Goal: Feedback & Contribution: Contribute content

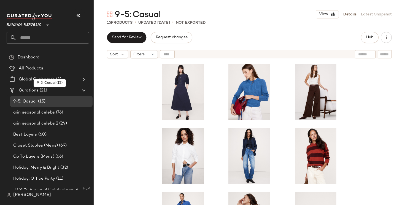
scroll to position [2, 0]
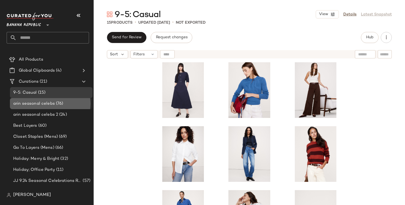
click at [64, 108] on div "arin seasonal celebs (76)" at bounding box center [51, 103] width 83 height 11
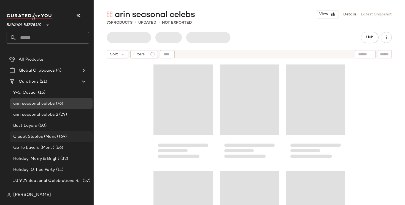
click at [63, 141] on div "Closet Staples (Mens) (69)" at bounding box center [51, 136] width 83 height 11
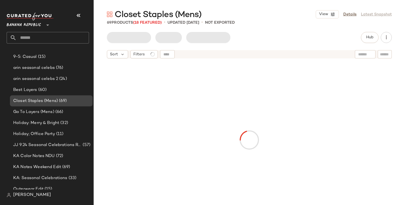
scroll to position [51, 0]
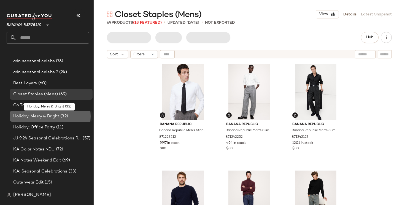
click at [70, 117] on div "Holiday: Merry & Bright (32)" at bounding box center [51, 116] width 79 height 6
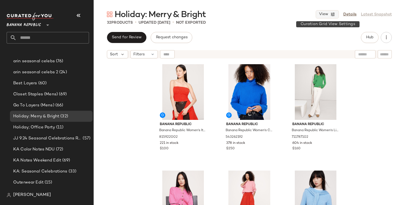
click at [334, 15] on icon "button" at bounding box center [333, 14] width 5 height 5
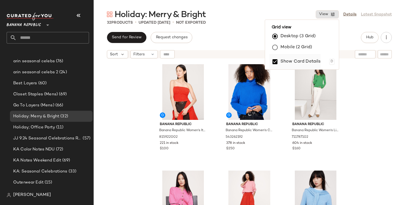
click at [313, 63] on label "Show Card Details" at bounding box center [301, 61] width 40 height 15
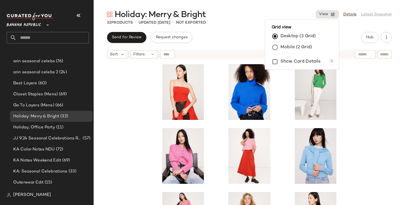
click at [385, 125] on div at bounding box center [250, 140] width 312 height 158
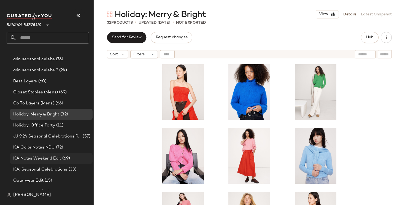
scroll to position [53, 0]
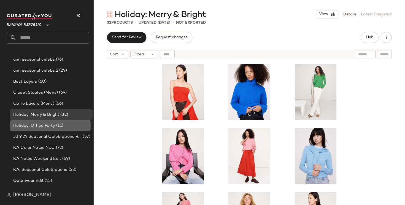
click at [63, 130] on div "Holiday; Office Party (11)" at bounding box center [51, 125] width 83 height 11
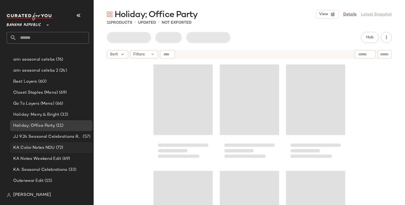
click at [66, 148] on div "KA Color Notes NDU (72)" at bounding box center [51, 148] width 79 height 6
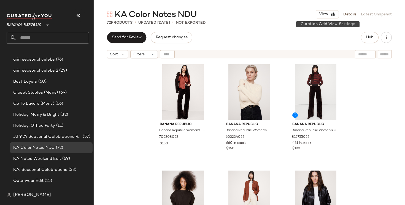
drag, startPoint x: 327, startPoint y: 15, endPoint x: 327, endPoint y: 23, distance: 8.0
click at [327, 15] on span "View" at bounding box center [323, 14] width 9 height 4
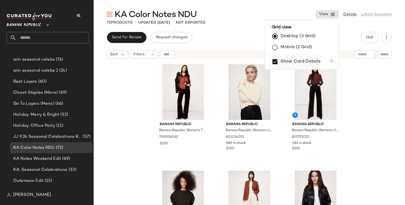
click at [307, 60] on label "Show Card Details" at bounding box center [301, 61] width 40 height 15
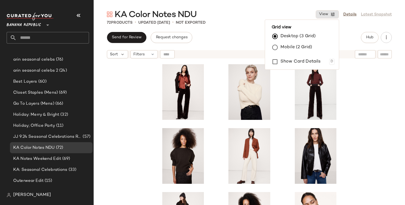
click at [373, 125] on div at bounding box center [250, 140] width 312 height 158
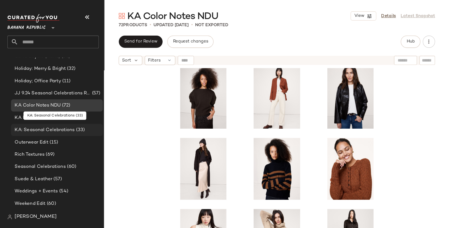
scroll to position [111, 0]
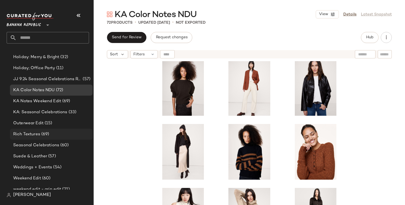
click at [64, 132] on div "Rich Textures (69)" at bounding box center [51, 134] width 79 height 6
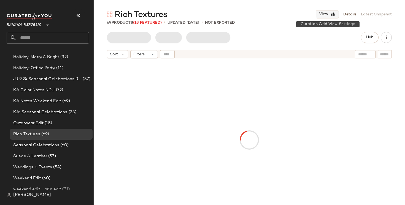
click at [333, 14] on icon "button" at bounding box center [333, 14] width 5 height 5
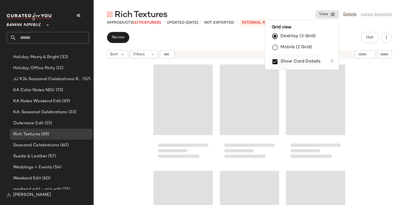
click at [306, 60] on label "Show Card Details" at bounding box center [301, 61] width 40 height 15
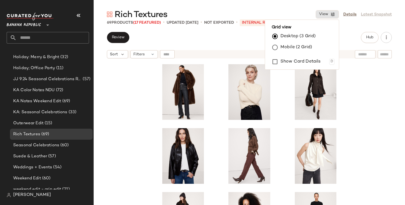
click at [367, 112] on div at bounding box center [250, 140] width 312 height 158
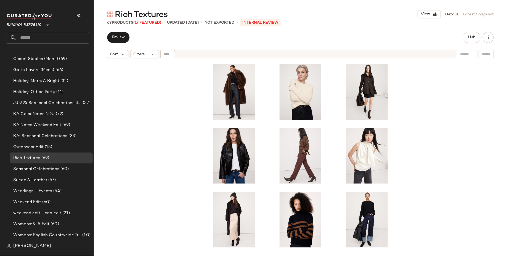
scroll to position [86, 0]
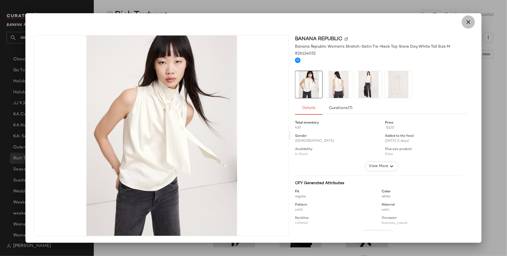
click at [405, 17] on button "button" at bounding box center [467, 21] width 13 height 13
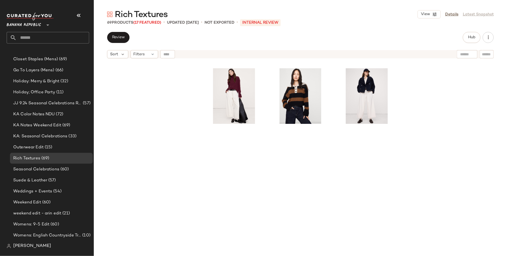
scroll to position [0, 0]
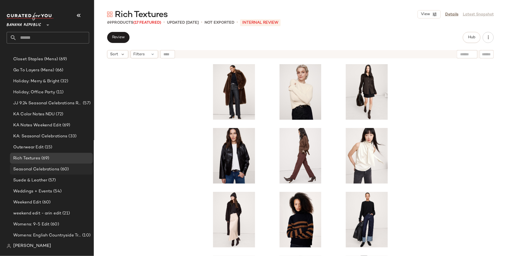
click at [66, 173] on div "Seasonal Celebrations (60)" at bounding box center [51, 169] width 83 height 11
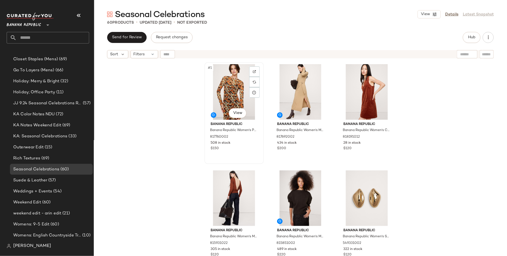
click at [227, 97] on div "#1 View" at bounding box center [233, 92] width 55 height 56
click at [293, 95] on div "#2 View" at bounding box center [299, 92] width 55 height 56
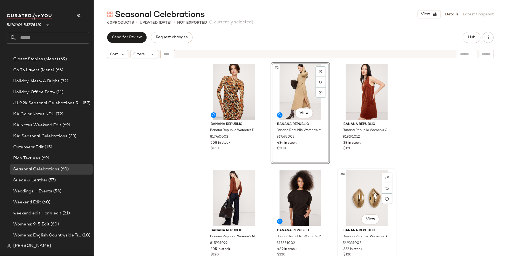
click at [361, 179] on div "#6 View" at bounding box center [366, 199] width 55 height 56
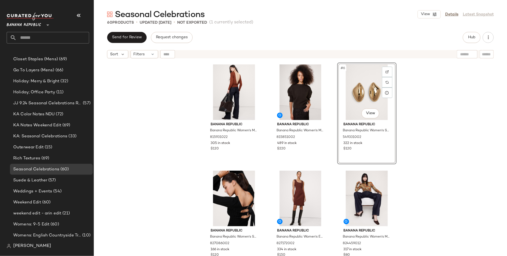
scroll to position [107, 0]
click at [72, 136] on span "(33)" at bounding box center [72, 136] width 9 height 6
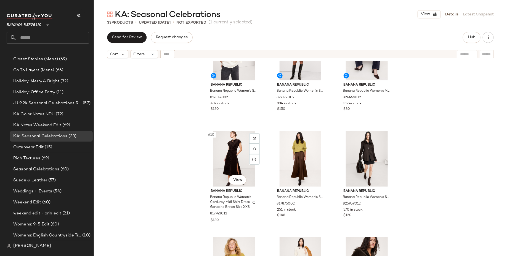
scroll to position [356, 0]
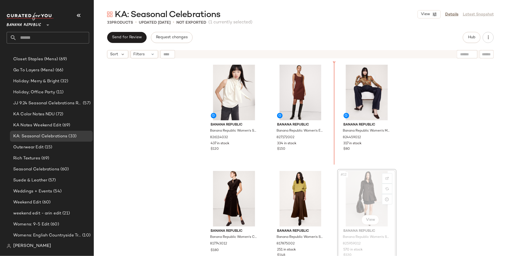
scroll to position [134, 0]
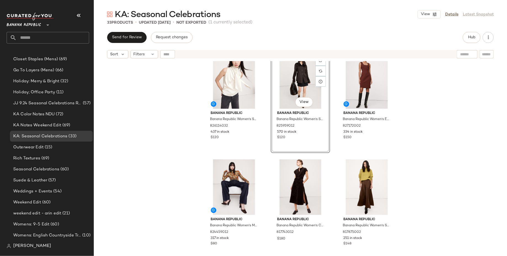
scroll to position [230, 0]
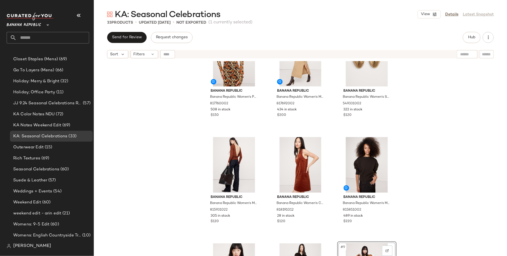
scroll to position [21, 0]
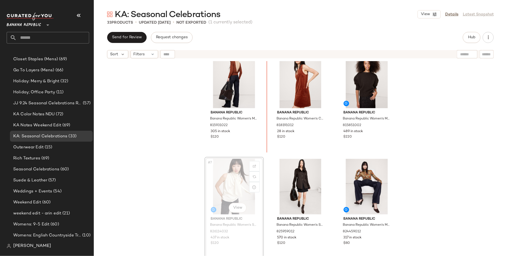
scroll to position [115, 0]
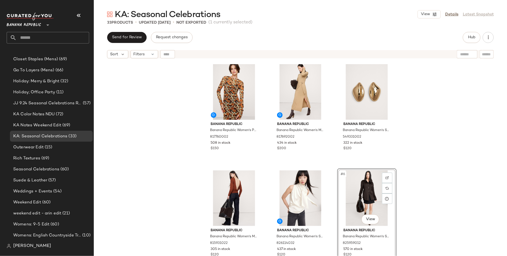
scroll to position [0, 0]
click at [405, 154] on div "Banana Republic Banana Republic Women's Printed Mesh Maxi Dress Yellow Roses Si…" at bounding box center [300, 165] width 413 height 209
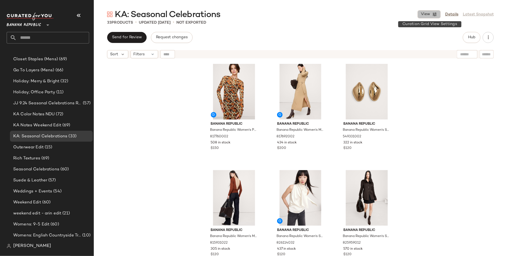
click at [405, 16] on span "View" at bounding box center [424, 14] width 9 height 4
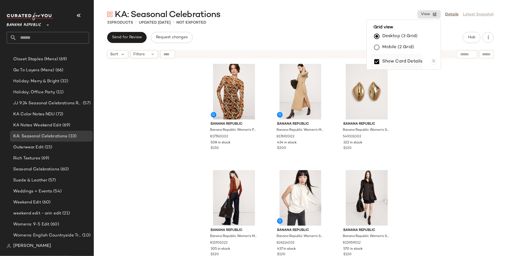
click at [386, 62] on label "Show Card Details" at bounding box center [402, 61] width 40 height 15
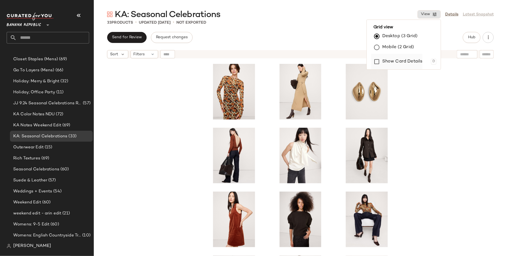
scroll to position [0, 0]
click at [405, 196] on div at bounding box center [300, 165] width 413 height 209
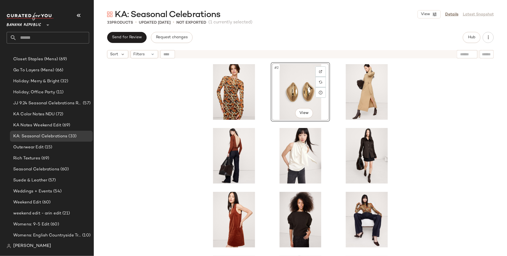
click at [405, 124] on div "#2 View" at bounding box center [300, 165] width 413 height 209
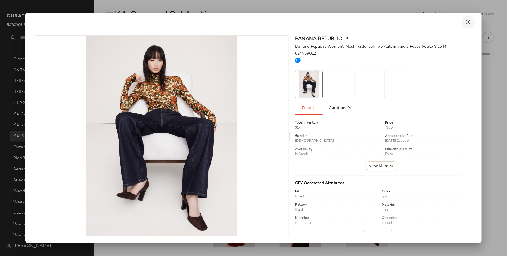
click at [405, 22] on icon "button" at bounding box center [468, 22] width 7 height 7
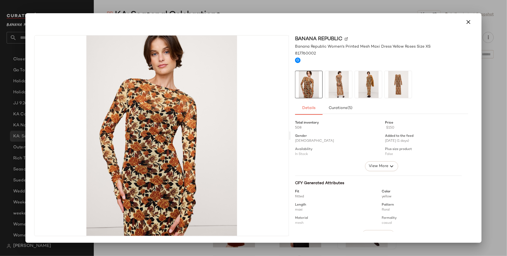
click at [370, 86] on img at bounding box center [368, 84] width 27 height 27
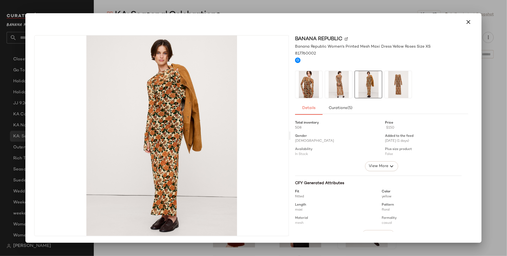
click at [312, 86] on img at bounding box center [308, 84] width 27 height 27
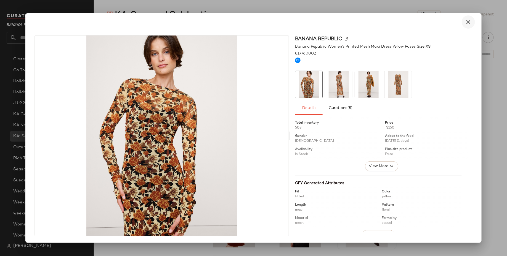
click at [405, 23] on button "button" at bounding box center [467, 21] width 13 height 13
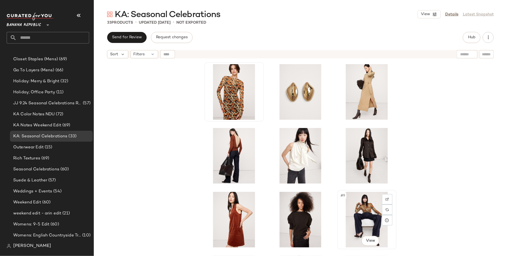
click at [358, 205] on div "#9 View" at bounding box center [366, 220] width 55 height 56
click at [223, 102] on div "#1 View" at bounding box center [233, 92] width 55 height 56
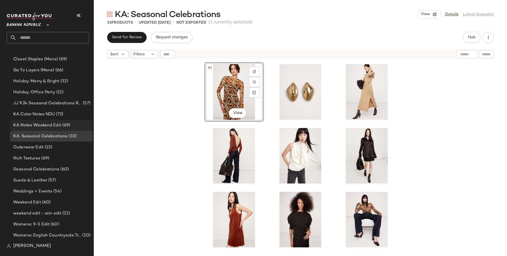
click at [52, 123] on span "KA Notes Weekend Edit" at bounding box center [37, 125] width 48 height 6
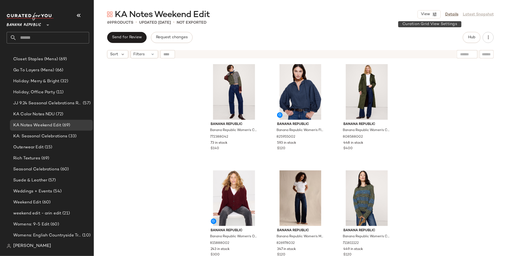
drag, startPoint x: 428, startPoint y: 14, endPoint x: 425, endPoint y: 27, distance: 13.9
click at [405, 14] on span "View" at bounding box center [424, 14] width 9 height 4
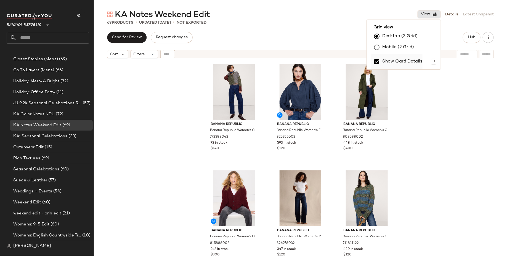
click at [404, 61] on label "Show Card Details" at bounding box center [402, 61] width 40 height 15
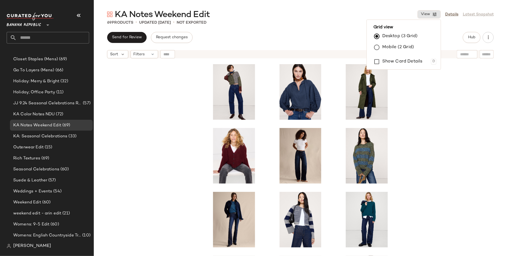
click at [405, 138] on div at bounding box center [300, 165] width 413 height 209
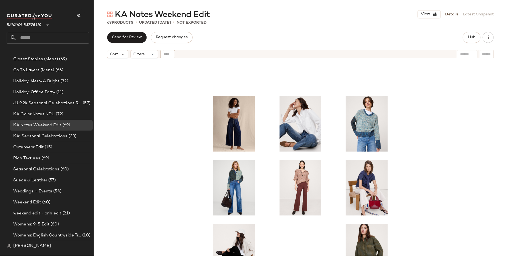
scroll to position [390, 0]
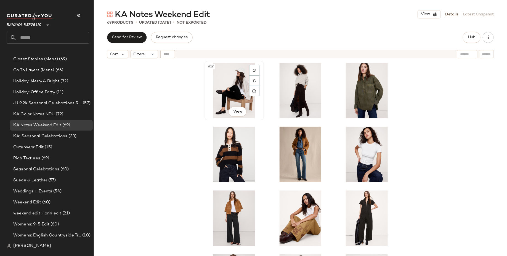
click at [237, 86] on div "#19 View" at bounding box center [233, 91] width 55 height 56
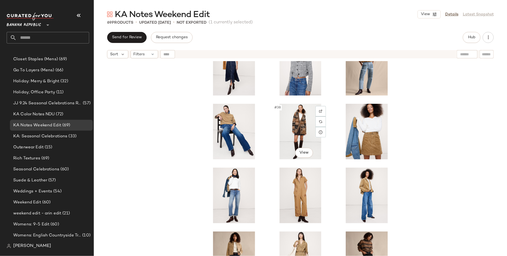
scroll to position [818, 0]
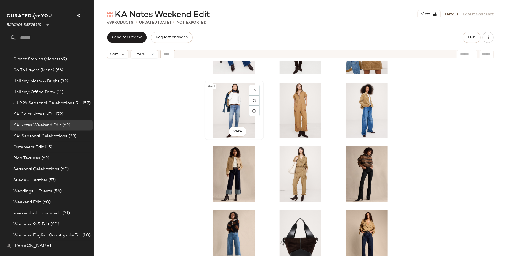
click at [226, 117] on div "#40 View" at bounding box center [233, 111] width 55 height 56
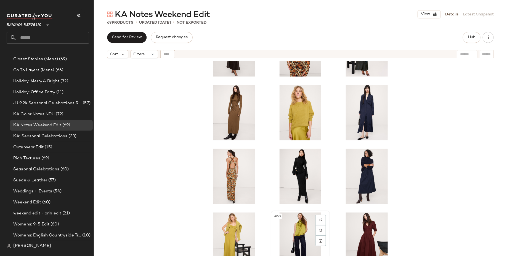
scroll to position [1217, 0]
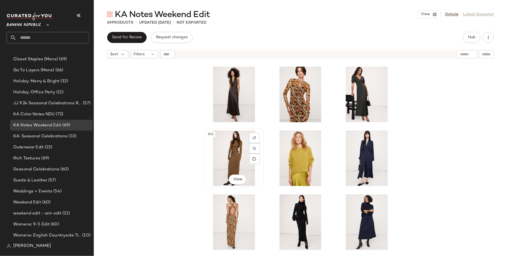
click at [240, 143] on div "#61 View" at bounding box center [233, 159] width 55 height 56
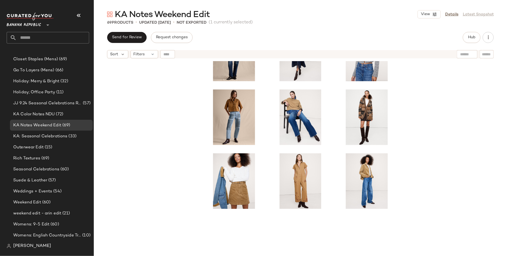
scroll to position [504, 0]
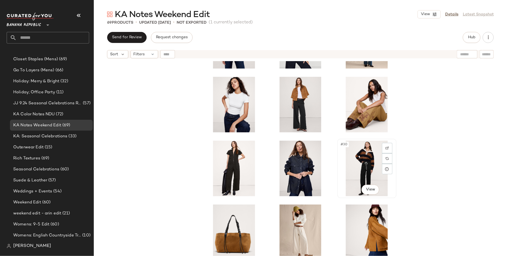
click at [370, 167] on div "#30 View" at bounding box center [366, 169] width 55 height 56
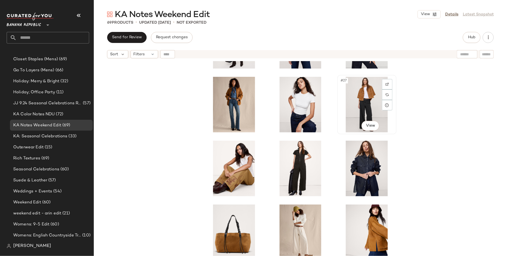
click at [358, 104] on div "#27 View" at bounding box center [366, 105] width 55 height 56
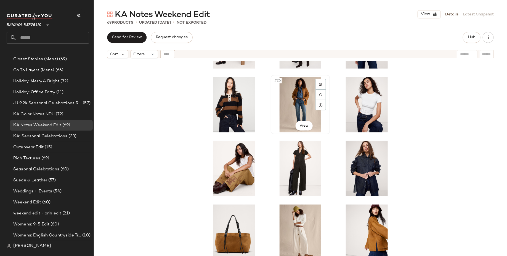
click at [288, 106] on div "#26 View" at bounding box center [299, 105] width 55 height 56
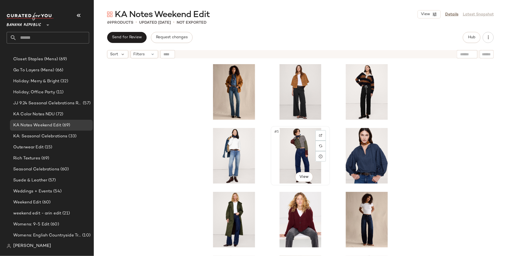
click at [296, 155] on div "#5 View" at bounding box center [299, 156] width 55 height 56
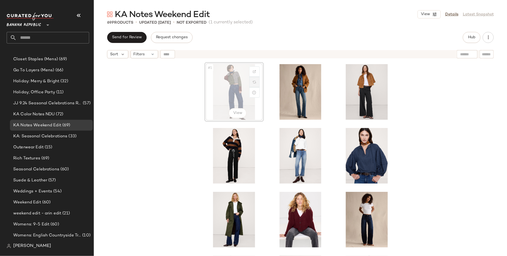
drag, startPoint x: 261, startPoint y: 81, endPoint x: 250, endPoint y: 81, distance: 11.6
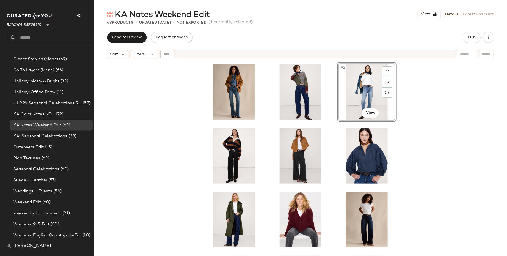
click at [188, 103] on div "#3 View" at bounding box center [300, 165] width 413 height 209
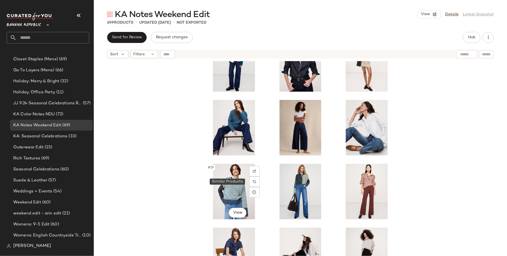
scroll to position [287, 0]
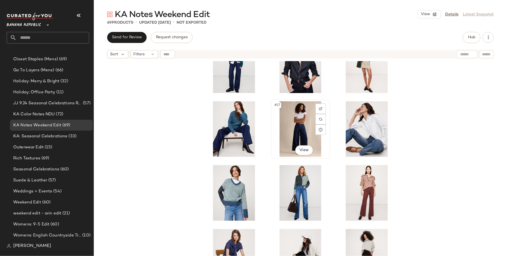
click at [296, 127] on div "#17 View" at bounding box center [299, 129] width 55 height 56
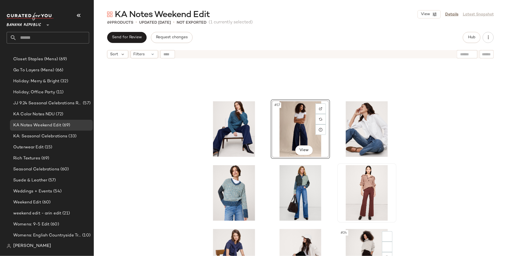
scroll to position [369, 0]
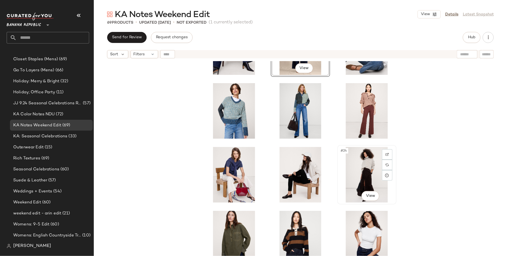
click at [360, 168] on div "#24 View" at bounding box center [366, 175] width 55 height 56
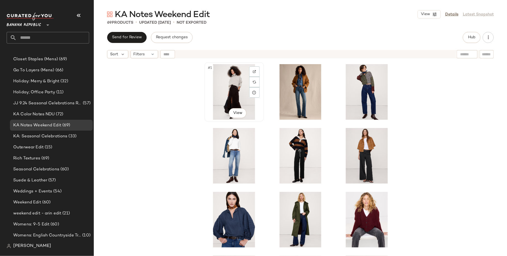
click at [236, 92] on div "#1 View" at bounding box center [233, 92] width 55 height 56
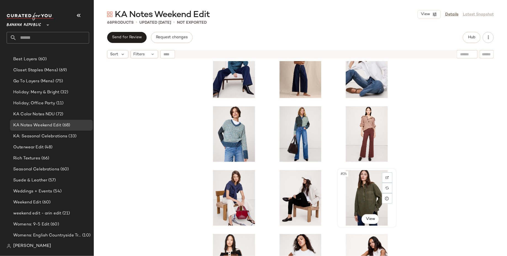
scroll to position [344, 0]
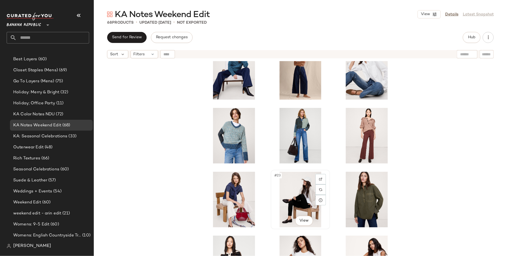
click at [298, 195] on div "#23 View" at bounding box center [299, 200] width 55 height 56
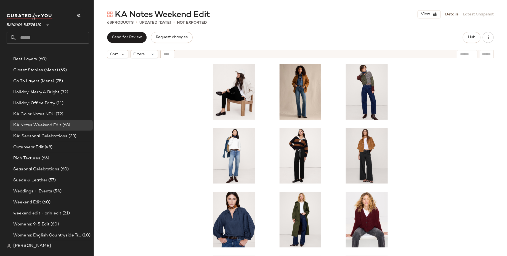
click at [157, 159] on div at bounding box center [300, 165] width 413 height 209
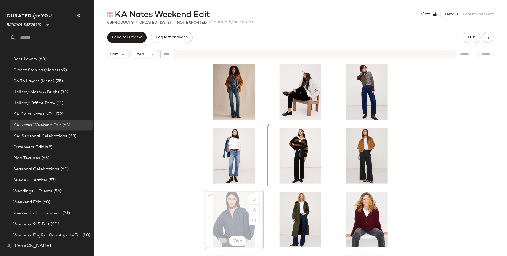
scroll to position [0, 0]
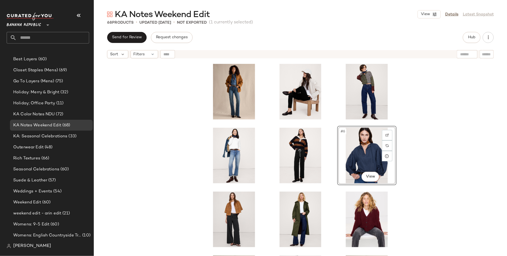
click at [405, 172] on div "#6 View" at bounding box center [300, 165] width 413 height 209
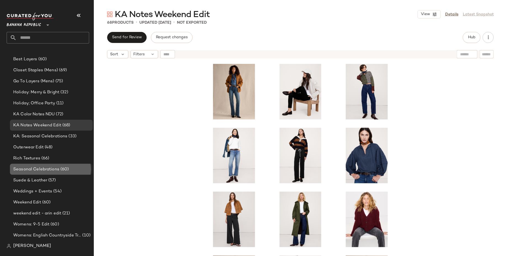
click at [62, 167] on span "(60)" at bounding box center [64, 170] width 10 height 6
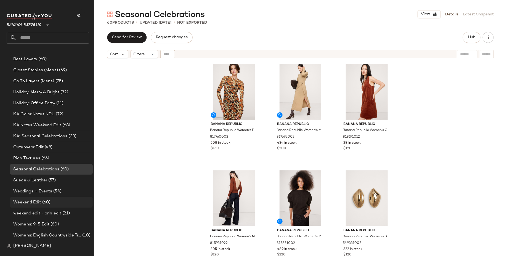
click at [64, 203] on div "Weekend Edit (60)" at bounding box center [51, 203] width 79 height 6
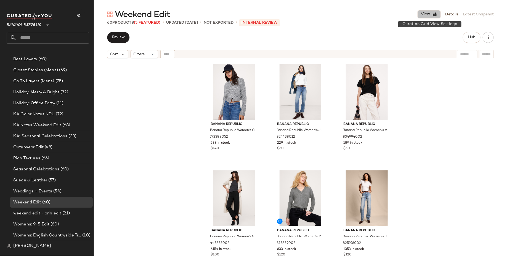
click at [405, 15] on span "View" at bounding box center [424, 14] width 9 height 4
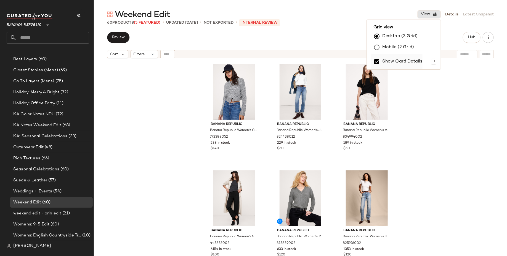
click at [405, 60] on label "Show Card Details" at bounding box center [402, 61] width 40 height 15
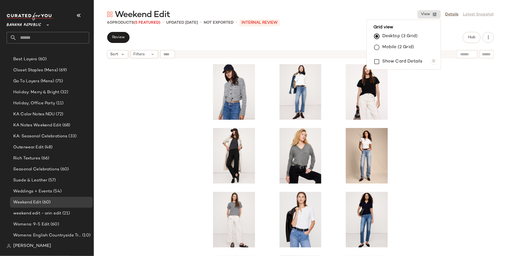
click at [405, 162] on div at bounding box center [300, 165] width 413 height 209
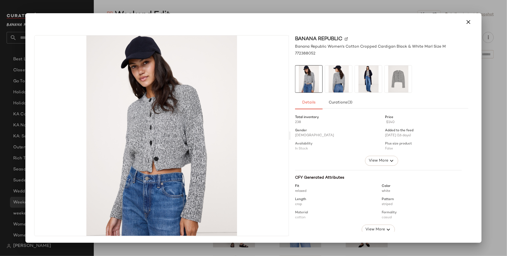
click at [360, 78] on img at bounding box center [368, 79] width 27 height 27
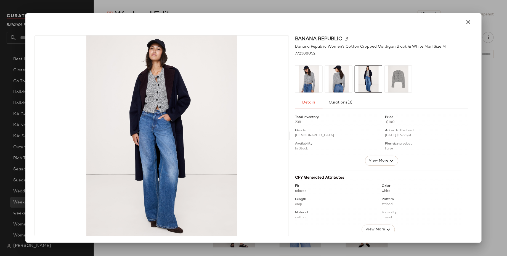
click at [308, 87] on img at bounding box center [308, 79] width 27 height 27
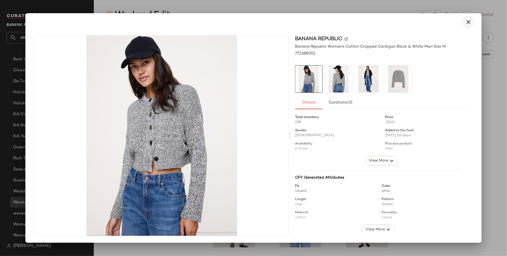
click at [405, 23] on button "button" at bounding box center [467, 21] width 13 height 13
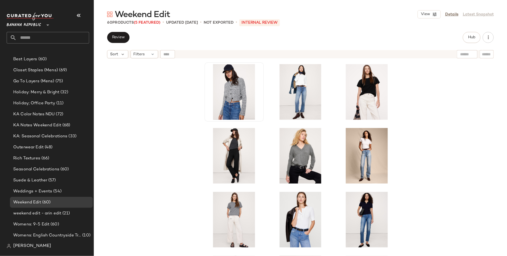
click at [405, 147] on div at bounding box center [300, 165] width 413 height 209
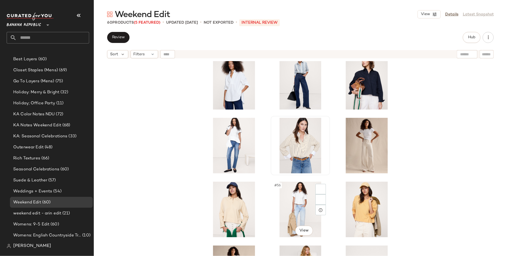
scroll to position [1056, 0]
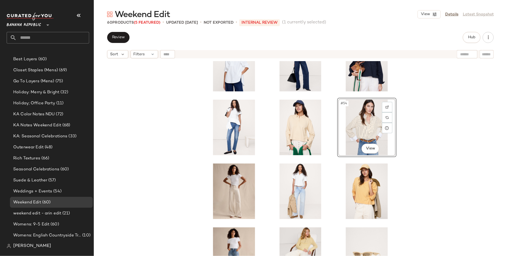
click at [161, 188] on div "#54 View" at bounding box center [300, 165] width 413 height 209
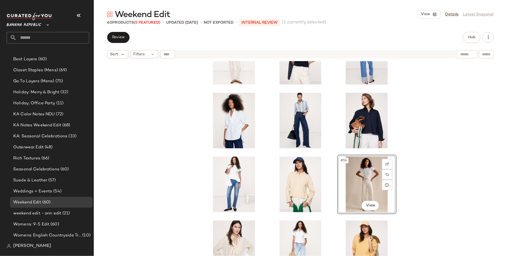
scroll to position [998, 0]
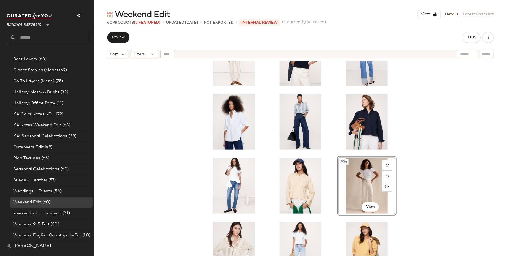
click at [405, 177] on div "#54 View" at bounding box center [300, 165] width 413 height 209
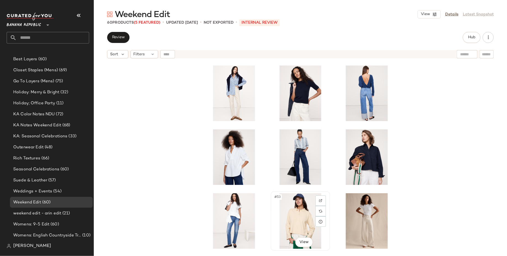
scroll to position [959, 0]
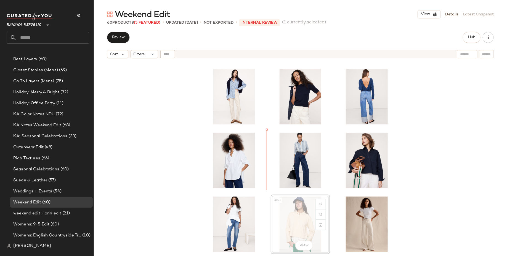
scroll to position [960, 0]
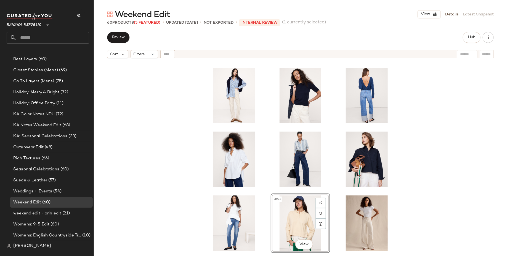
click at [155, 166] on div "#53 View" at bounding box center [300, 165] width 413 height 209
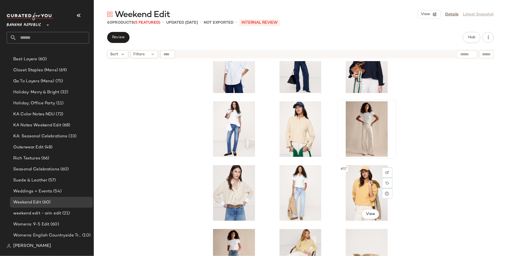
scroll to position [1002, 0]
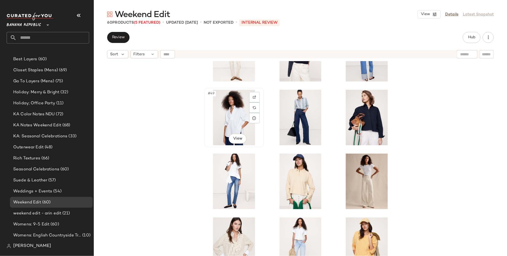
click at [233, 122] on div "#49 View" at bounding box center [233, 118] width 55 height 56
click at [405, 167] on div "#49 View" at bounding box center [300, 165] width 413 height 209
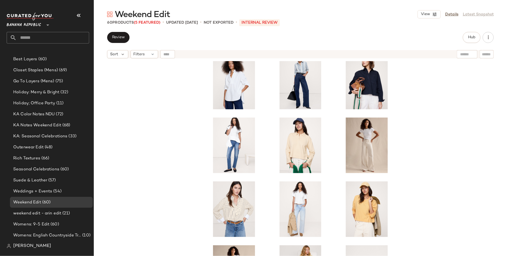
scroll to position [1071, 0]
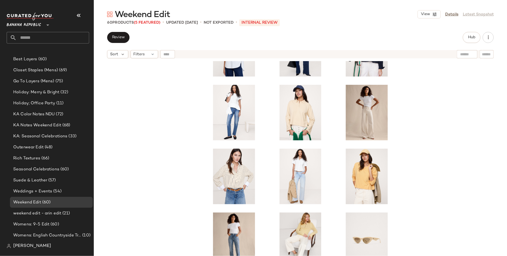
click at [163, 186] on div at bounding box center [300, 165] width 413 height 209
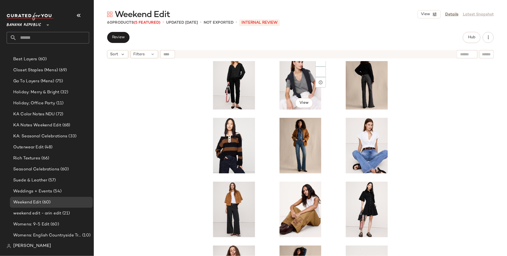
scroll to position [0, 0]
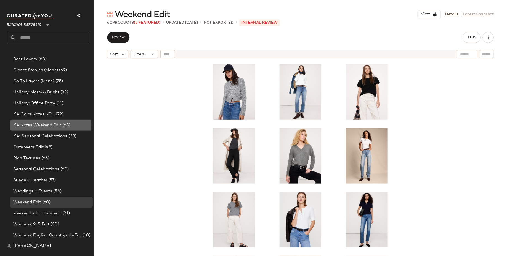
click at [76, 122] on div "KA Notes Weekend Edit (68)" at bounding box center [51, 125] width 79 height 6
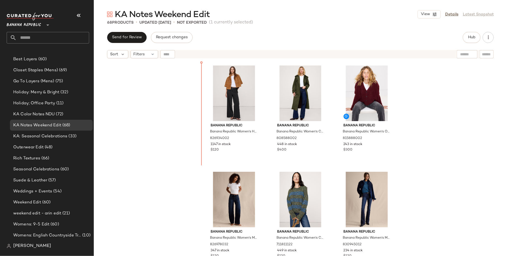
scroll to position [210, 0]
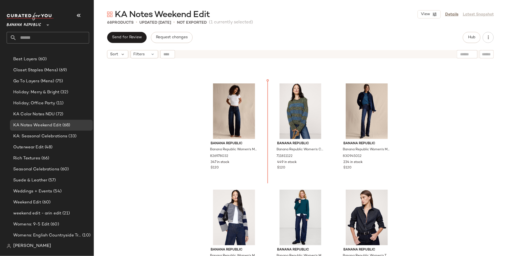
scroll to position [304, 0]
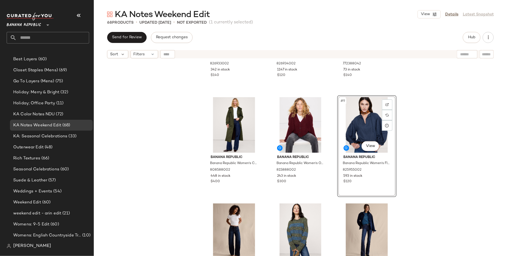
scroll to position [172, 0]
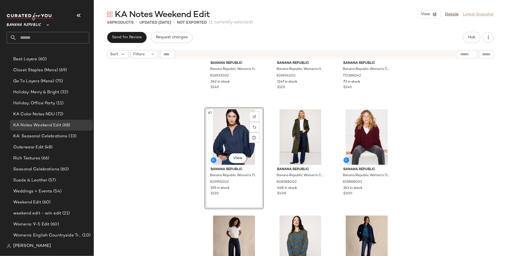
click at [169, 164] on div "Banana Republic Banana Republic Women's High-Rise Wide-Leg Pull-On Drawstring P…" at bounding box center [300, 165] width 413 height 209
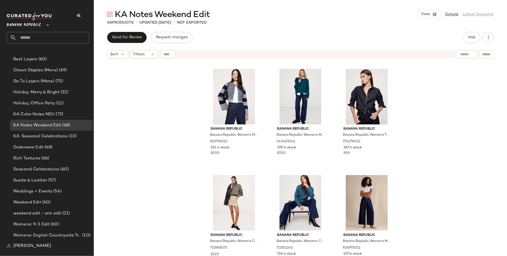
scroll to position [453, 0]
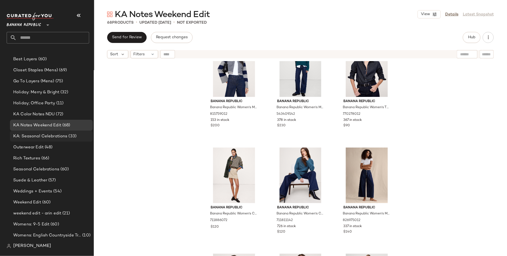
click at [27, 135] on span "KA: Seasonal Celebrations" at bounding box center [40, 136] width 54 height 6
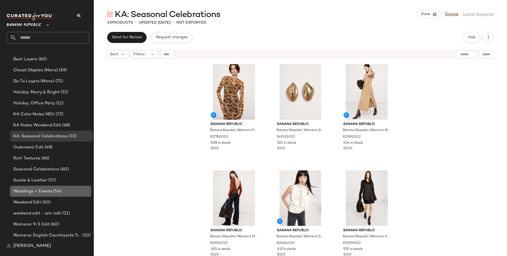
click at [32, 196] on div "Weddings + Events (54)" at bounding box center [51, 191] width 83 height 11
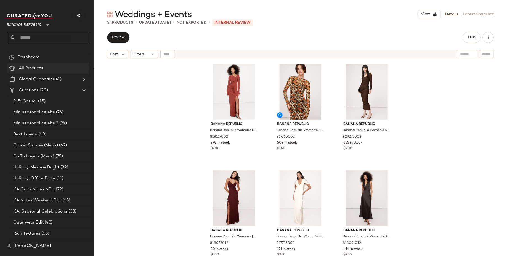
click at [45, 67] on div "All Products" at bounding box center [52, 68] width 70 height 6
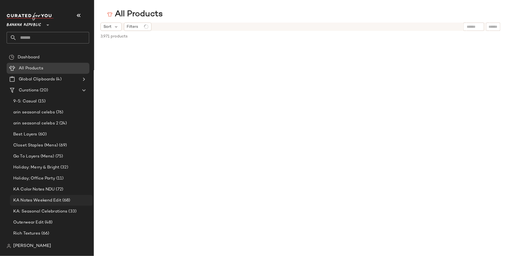
scroll to position [75, 0]
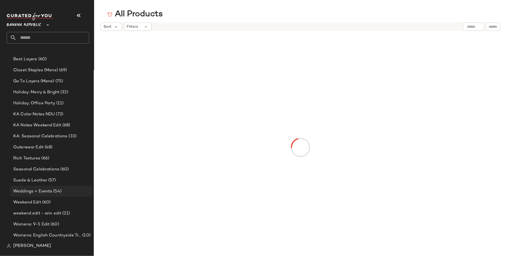
click at [70, 189] on div "Weddings + Events (54)" at bounding box center [51, 192] width 79 height 6
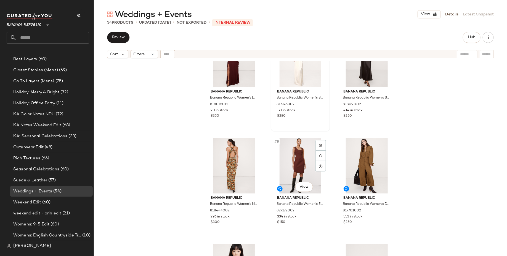
scroll to position [144, 0]
click at [243, 173] on div "#7 View" at bounding box center [233, 166] width 55 height 56
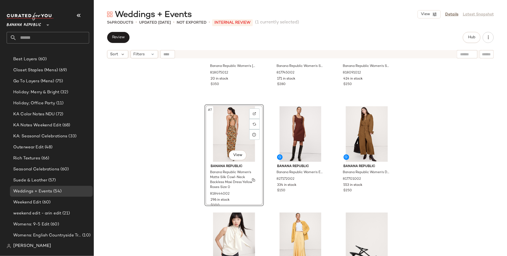
scroll to position [174, 0]
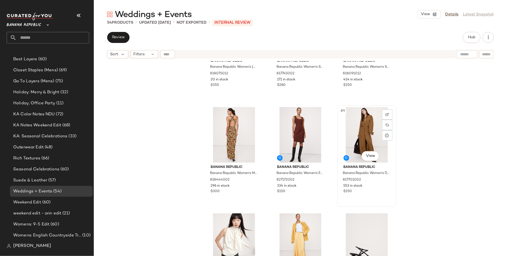
click at [360, 146] on div "#9 View" at bounding box center [366, 135] width 55 height 56
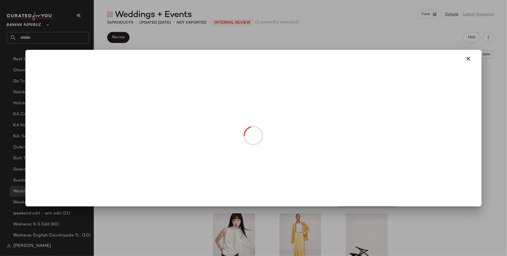
click at [368, 159] on body "Banana Republic ** Dashboard All Products Global Clipboards (4) Curations (20) …" at bounding box center [253, 128] width 507 height 256
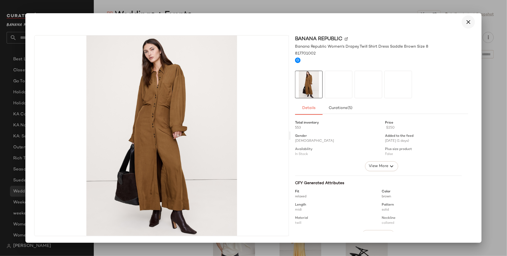
click at [405, 22] on icon "button" at bounding box center [468, 22] width 7 height 7
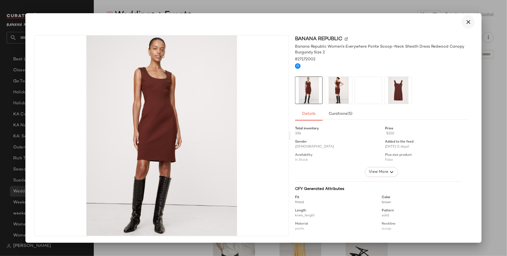
click at [405, 23] on icon "button" at bounding box center [468, 22] width 7 height 7
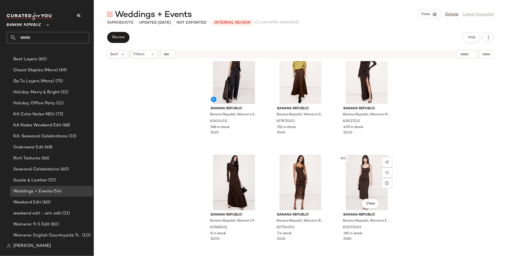
scroll to position [567, 0]
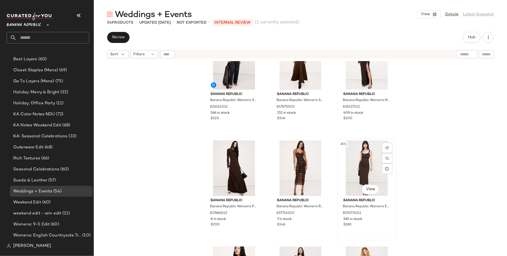
click at [370, 163] on div "#21 View" at bounding box center [366, 169] width 55 height 56
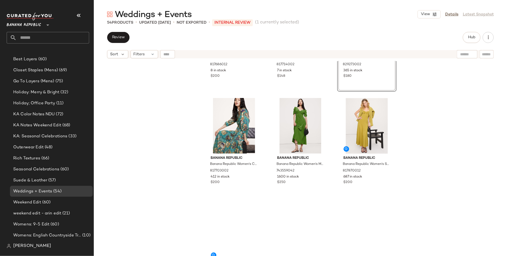
scroll to position [716, 0]
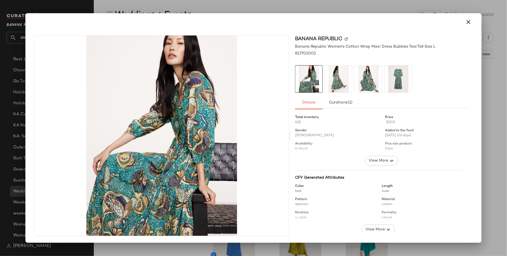
click at [363, 77] on img at bounding box center [368, 79] width 27 height 27
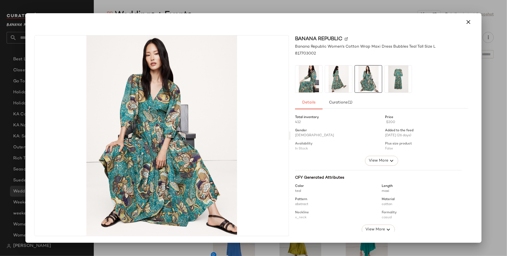
click at [397, 77] on img at bounding box center [397, 79] width 27 height 27
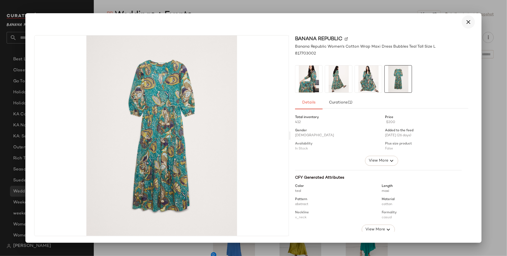
click at [405, 22] on icon "button" at bounding box center [468, 22] width 7 height 7
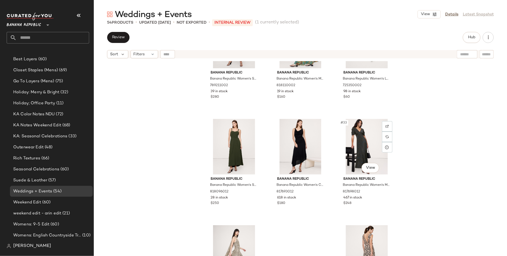
scroll to position [1015, 0]
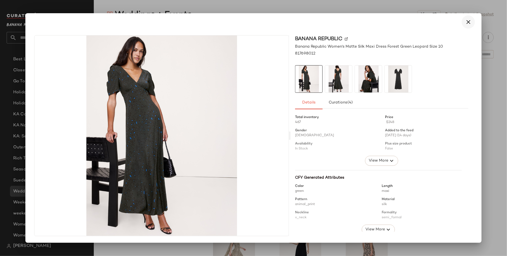
click at [405, 22] on icon "button" at bounding box center [468, 22] width 7 height 7
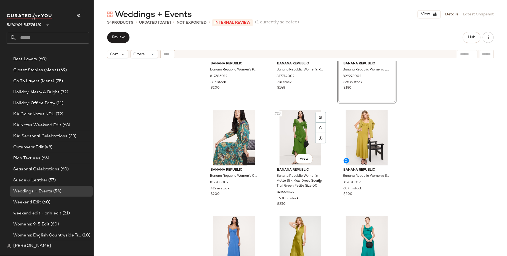
scroll to position [759, 0]
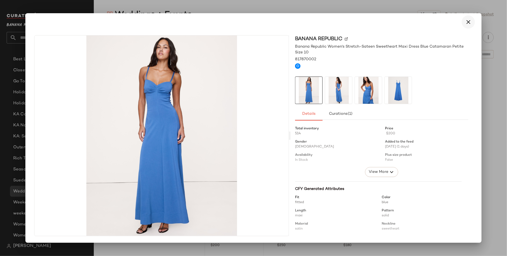
click at [405, 22] on icon "button" at bounding box center [468, 22] width 7 height 7
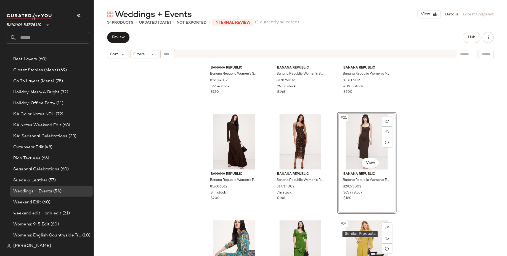
scroll to position [592, 0]
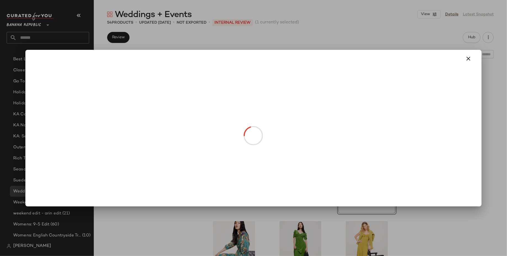
click at [375, 162] on body "Banana Republic ** Dashboard All Products Global Clipboards (4) Curations (20) …" at bounding box center [253, 128] width 507 height 256
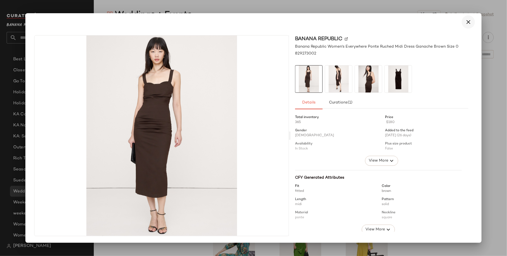
click at [405, 23] on icon "button" at bounding box center [468, 22] width 7 height 7
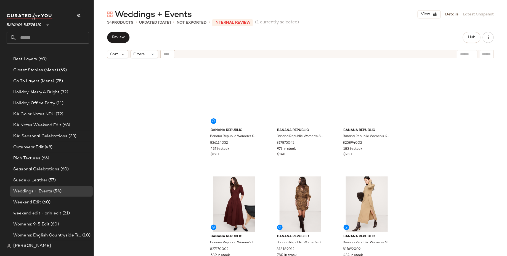
scroll to position [297, 0]
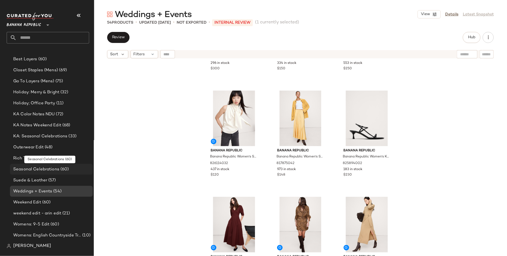
click at [34, 165] on div "Seasonal Celebrations (60)" at bounding box center [51, 169] width 83 height 11
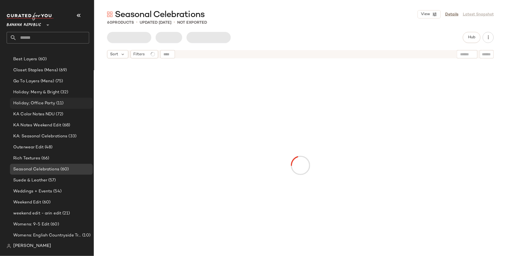
click at [59, 98] on div "Holiday; Office Party (11)" at bounding box center [51, 103] width 83 height 11
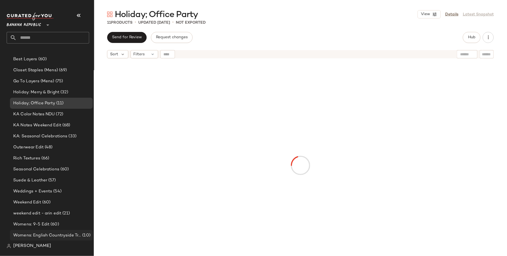
click at [52, 205] on div "Womens: English Countryside Trend (10)" at bounding box center [51, 235] width 83 height 11
click at [55, 205] on div "Womens: 9-5 Edit (60)" at bounding box center [51, 224] width 83 height 11
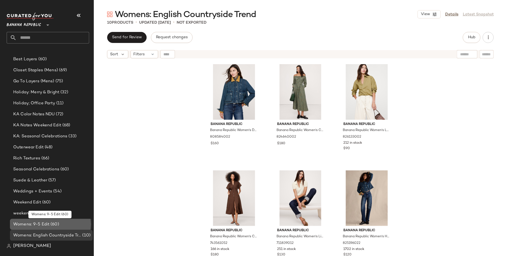
click at [55, 205] on div "Womens: 9-5 Edit (60)" at bounding box center [51, 224] width 83 height 11
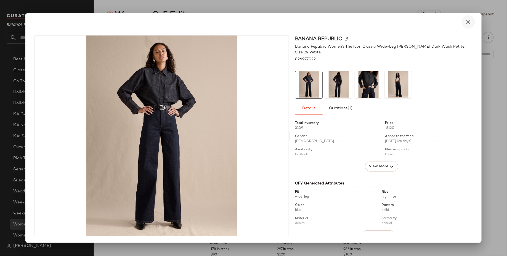
click at [405, 23] on icon "button" at bounding box center [468, 22] width 7 height 7
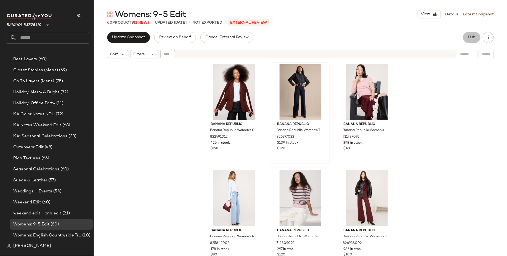
click at [405, 38] on span "Hub" at bounding box center [471, 37] width 8 height 4
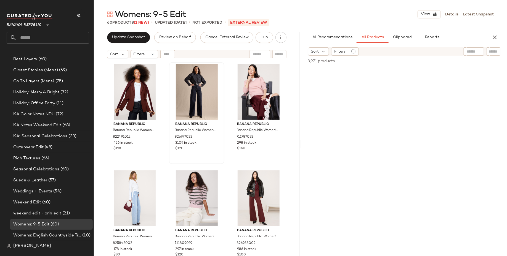
click at [405, 49] on div at bounding box center [473, 51] width 21 height 8
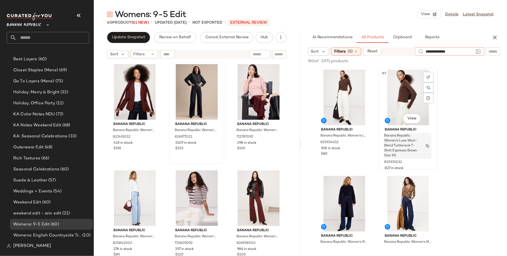
scroll to position [68, 0]
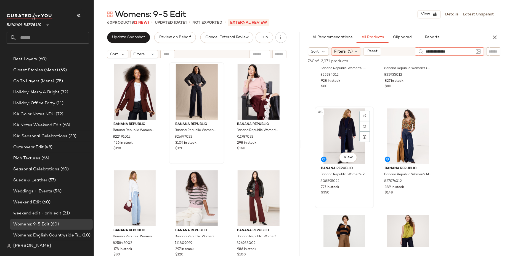
type input "**********"
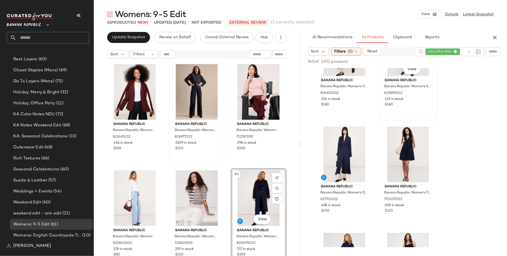
scroll to position [51, 0]
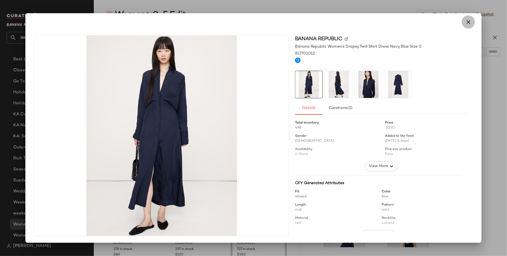
click at [405, 21] on icon "button" at bounding box center [468, 22] width 7 height 7
click at [405, 22] on div at bounding box center [253, 22] width 451 height 18
click at [405, 22] on icon "button" at bounding box center [468, 22] width 7 height 7
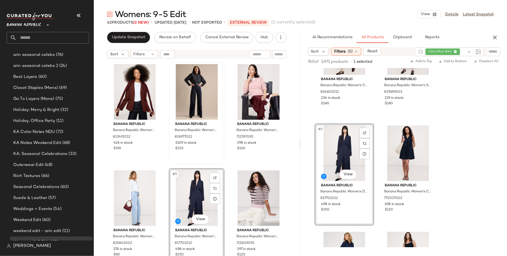
scroll to position [75, 0]
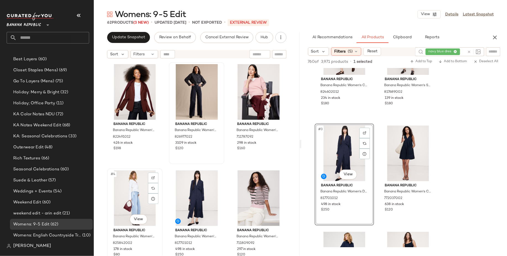
click at [132, 200] on div "#4 View" at bounding box center [135, 199] width 52 height 56
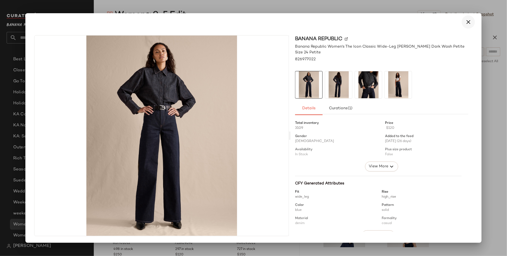
click at [405, 23] on icon "button" at bounding box center [468, 22] width 7 height 7
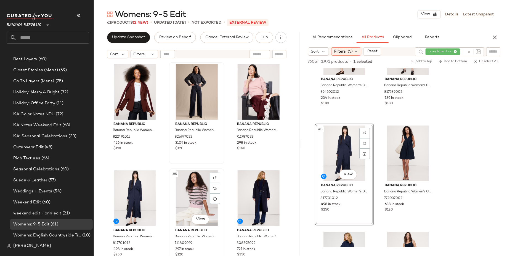
scroll to position [115, 0]
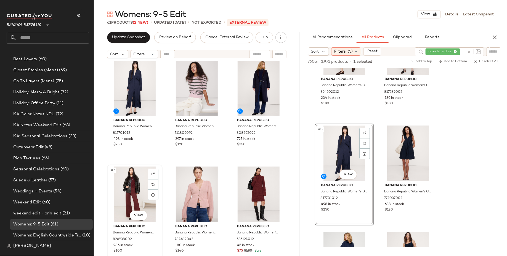
click at [136, 190] on div "#7 View" at bounding box center [135, 195] width 52 height 56
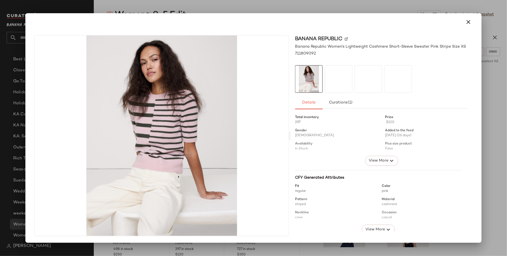
click at [336, 80] on div at bounding box center [339, 79] width 28 height 28
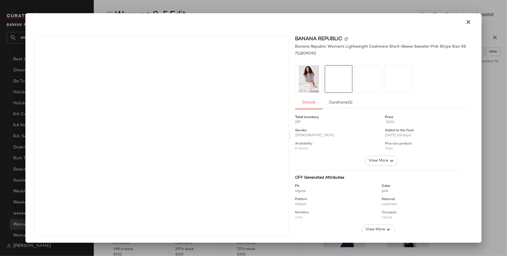
click at [359, 83] on div at bounding box center [368, 79] width 28 height 28
click at [405, 22] on icon "button" at bounding box center [468, 22] width 7 height 7
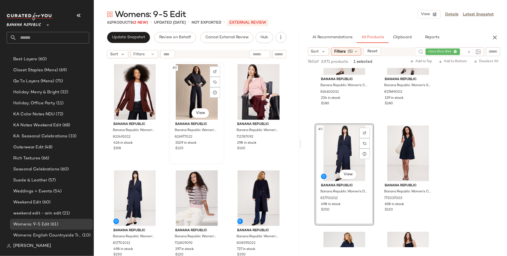
click at [193, 83] on div "#2 View" at bounding box center [197, 92] width 52 height 56
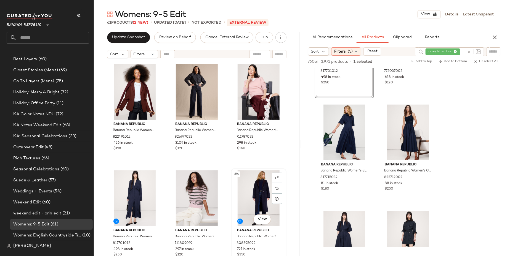
click at [260, 197] on div "#6 View" at bounding box center [259, 199] width 52 height 56
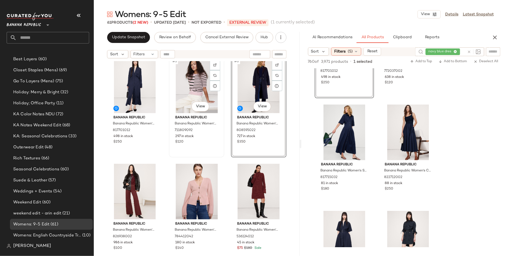
scroll to position [114, 0]
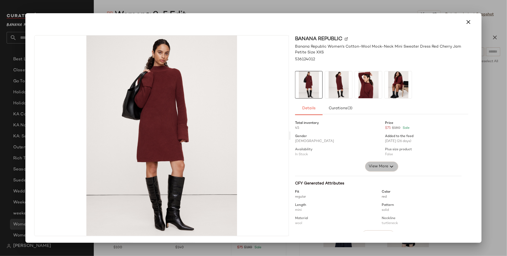
click at [377, 167] on span "View More" at bounding box center [378, 167] width 20 height 7
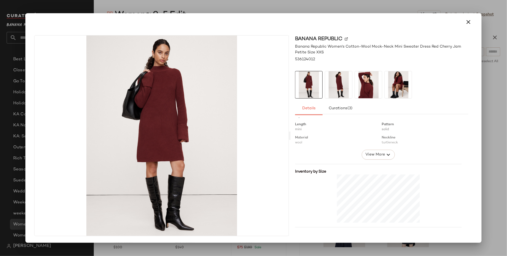
scroll to position [163, 0]
click at [405, 24] on icon "button" at bounding box center [468, 22] width 7 height 7
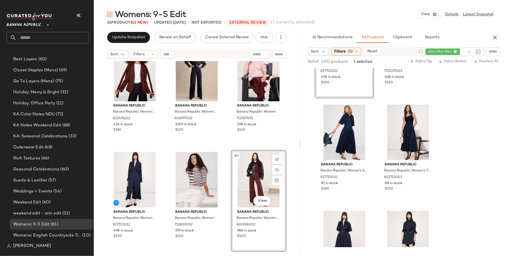
scroll to position [14, 0]
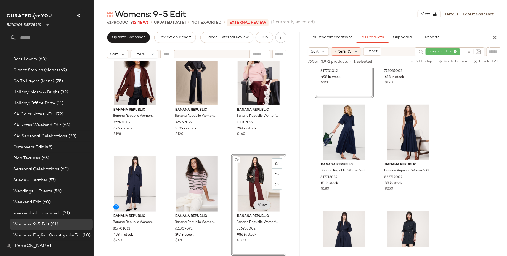
click at [258, 205] on body "Banana Republic ** Dashboard All Products Global Clipboards (4) Curations (20) …" at bounding box center [253, 128] width 507 height 256
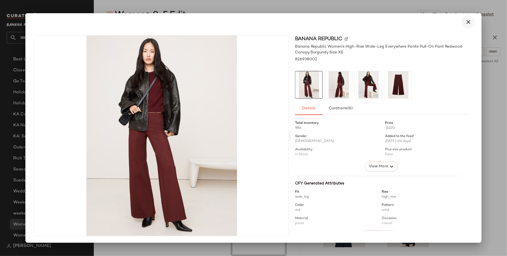
click at [405, 22] on icon "button" at bounding box center [468, 22] width 7 height 7
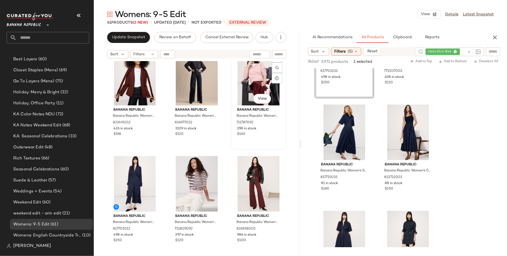
click at [271, 135] on div "$160" at bounding box center [258, 134] width 43 height 5
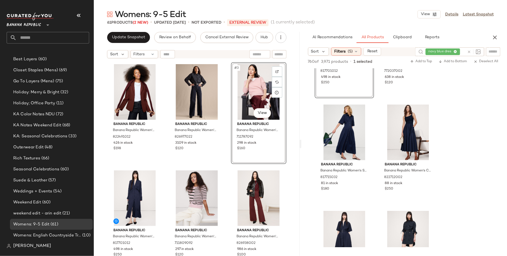
click at [283, 205] on div "Banana Republic Banana Republic Women's Slim Everywhere Ponte Blazer Redwood Ca…" at bounding box center [197, 165] width 206 height 209
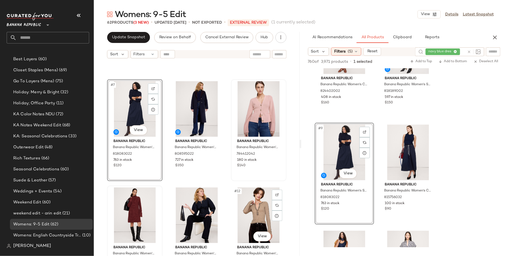
scroll to position [221, 0]
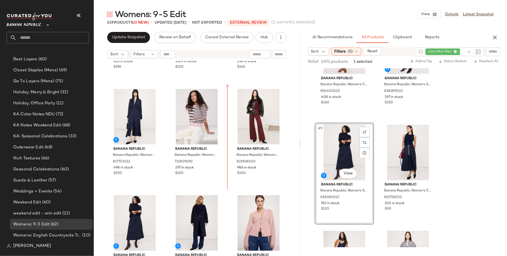
scroll to position [57, 0]
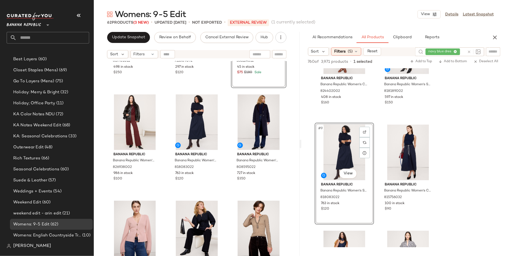
scroll to position [179, 0]
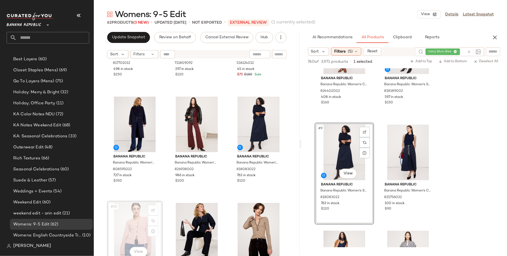
scroll to position [186, 0]
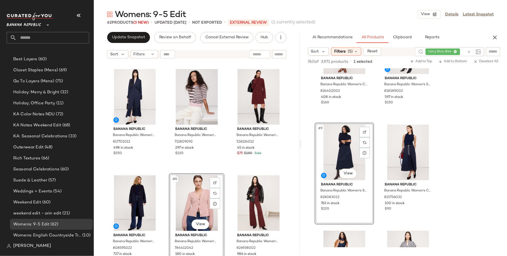
scroll to position [113, 0]
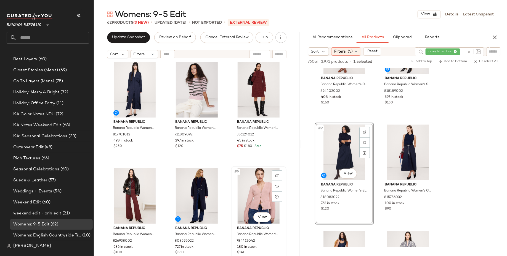
click at [231, 205] on div "#9 View Banana Republic Banana Republic Women's Cotton-Silk Flare-Sleeve Cardig…" at bounding box center [258, 217] width 54 height 101
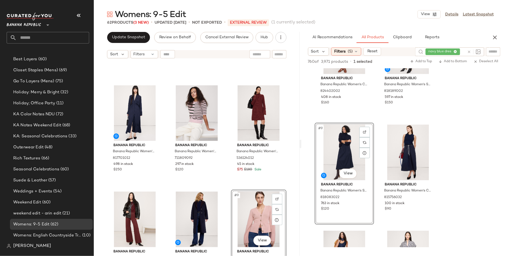
scroll to position [86, 0]
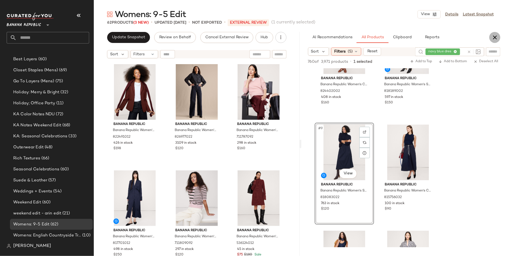
click at [405, 35] on icon "button" at bounding box center [494, 37] width 7 height 7
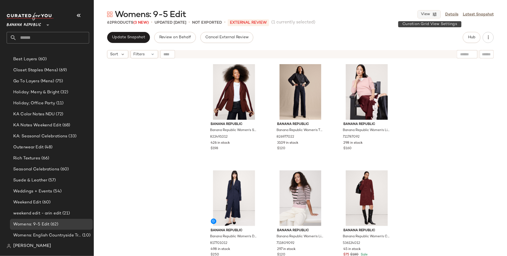
click at [405, 12] on span "View" at bounding box center [424, 14] width 9 height 4
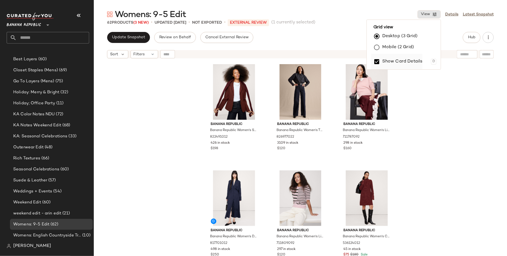
click at [405, 62] on label "Show Card Details" at bounding box center [402, 61] width 40 height 15
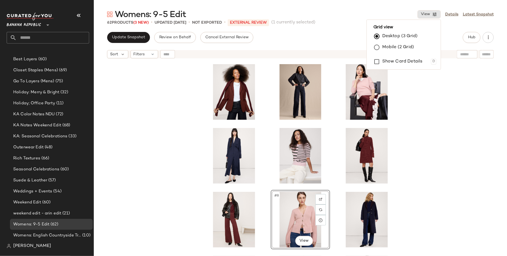
click at [405, 141] on div "#8 View" at bounding box center [300, 165] width 413 height 209
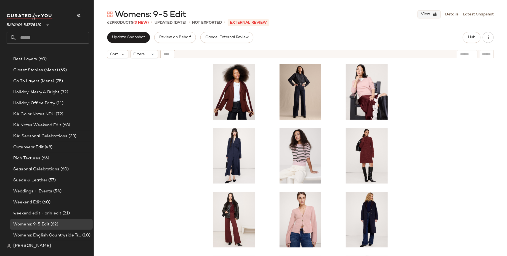
click at [405, 12] on button "View" at bounding box center [428, 14] width 23 height 8
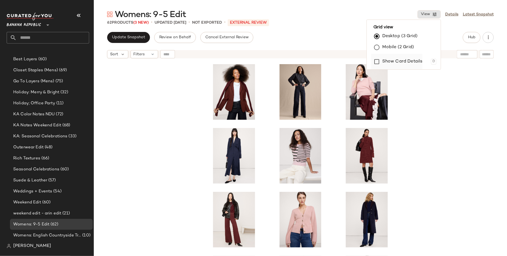
click at [405, 63] on label "Show Card Details" at bounding box center [402, 61] width 40 height 15
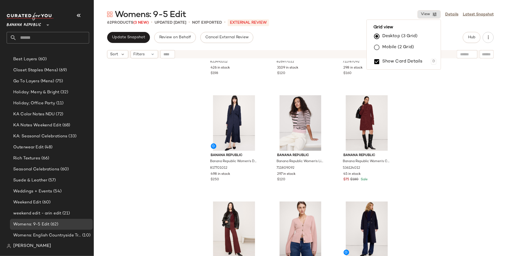
scroll to position [75, 0]
click at [307, 121] on div "#5 View" at bounding box center [299, 124] width 55 height 56
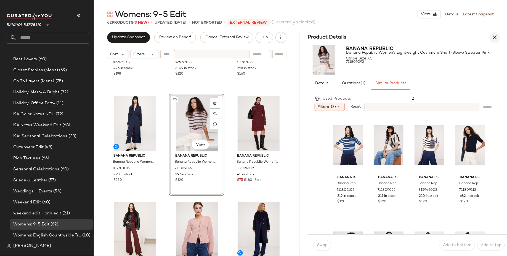
click at [405, 39] on button "button" at bounding box center [494, 37] width 11 height 11
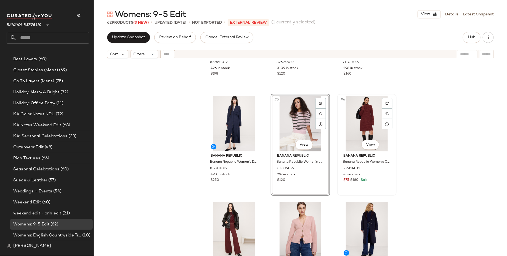
click at [353, 122] on div "#6 View" at bounding box center [366, 124] width 55 height 56
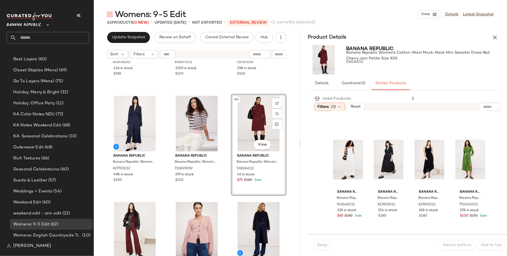
scroll to position [412, 0]
click at [405, 36] on icon "button" at bounding box center [494, 37] width 7 height 7
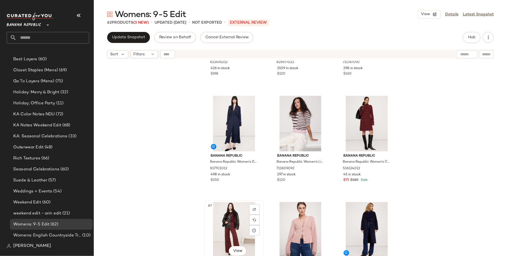
scroll to position [75, 0]
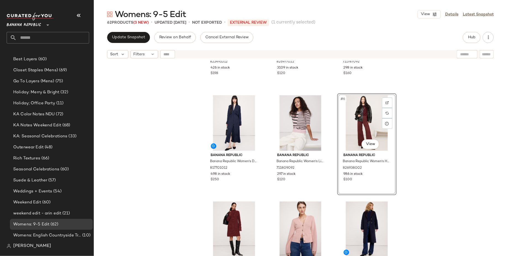
click at [405, 205] on div "Banana Republic Banana Republic Women's Slim Everywhere Ponte Blazer Redwood Ca…" at bounding box center [300, 165] width 413 height 209
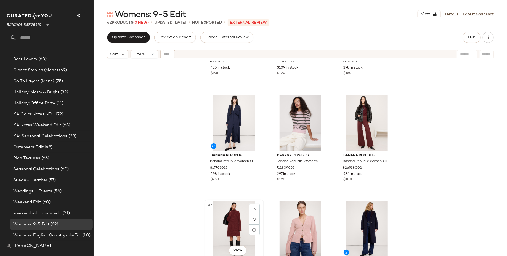
click at [221, 205] on div "#7 View" at bounding box center [233, 230] width 55 height 56
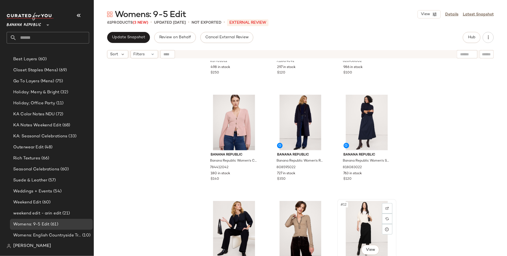
scroll to position [368, 0]
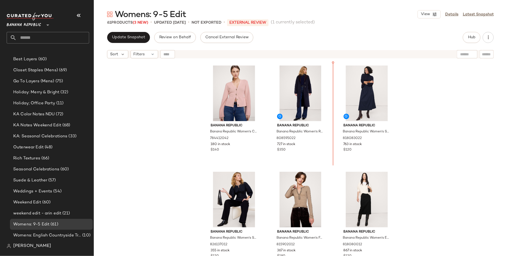
scroll to position [215, 0]
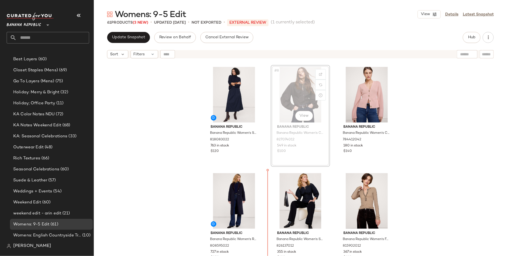
scroll to position [218, 0]
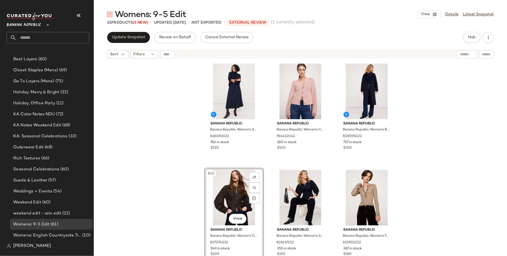
click at [405, 199] on div "Banana Republic Banana Republic Women's Drapey Twill Shirt Dress Navy Blue Size…" at bounding box center [300, 165] width 413 height 209
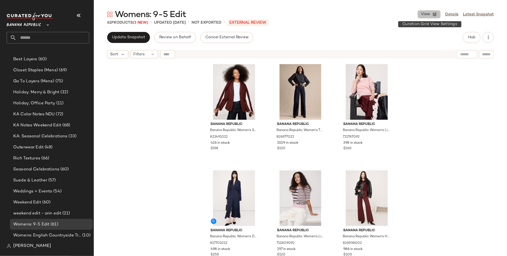
click at [405, 14] on span "View" at bounding box center [424, 14] width 9 height 4
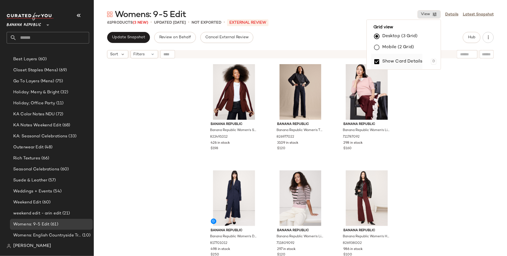
click at [405, 60] on label "Show Card Details" at bounding box center [402, 61] width 40 height 15
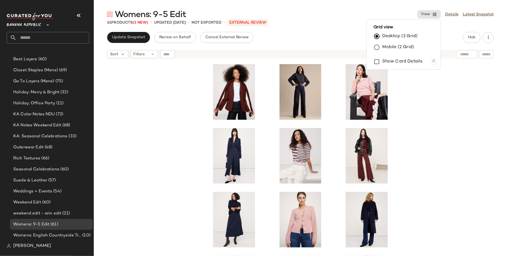
click at [405, 151] on div at bounding box center [300, 165] width 413 height 209
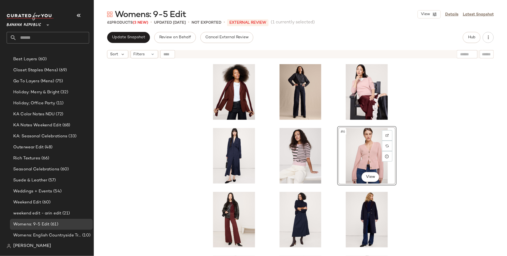
click at [405, 179] on div "#6 View" at bounding box center [300, 165] width 413 height 209
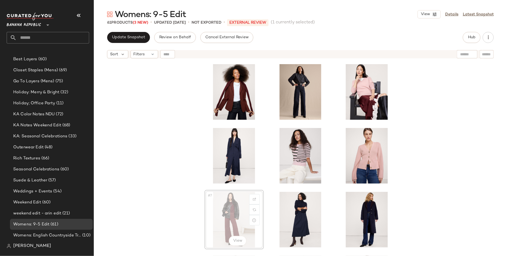
scroll to position [1, 0]
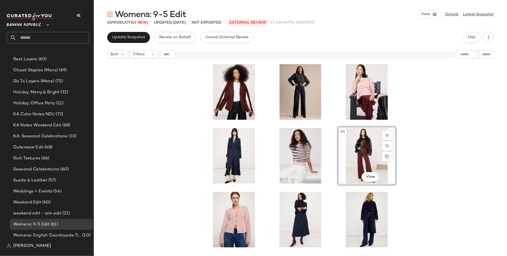
click at [405, 196] on div "#6 View" at bounding box center [300, 165] width 413 height 209
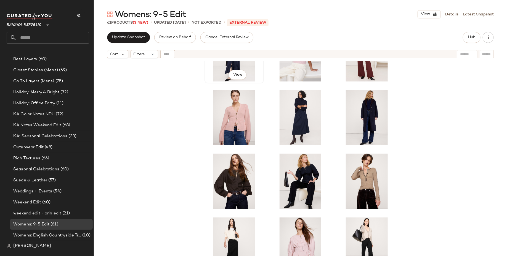
scroll to position [162, 0]
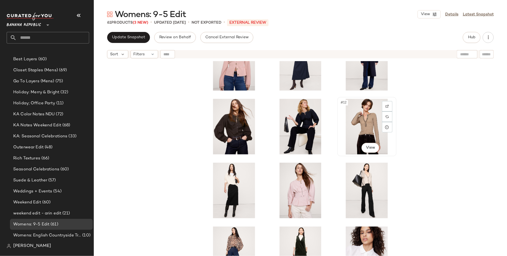
click at [351, 116] on div "#12 View" at bounding box center [366, 127] width 55 height 56
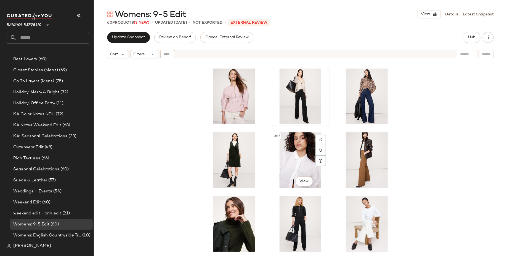
scroll to position [259, 0]
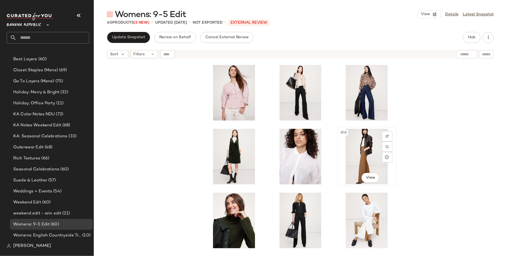
click at [354, 166] on div "#18 View" at bounding box center [366, 157] width 55 height 56
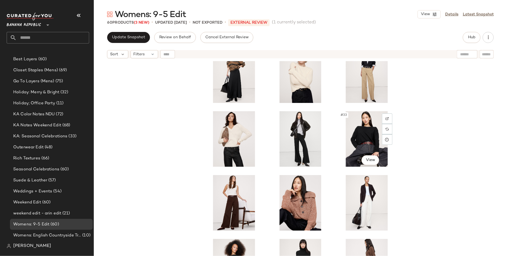
scroll to position [598, 0]
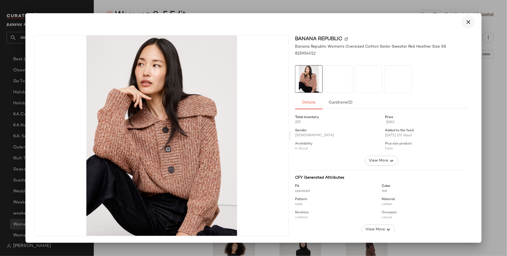
click at [405, 20] on icon "button" at bounding box center [468, 22] width 7 height 7
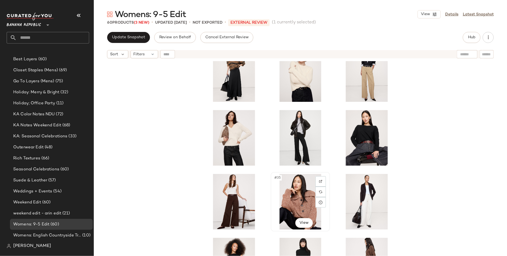
click at [301, 191] on div "#35 View" at bounding box center [299, 202] width 55 height 56
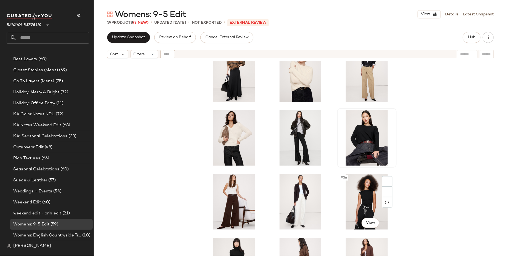
scroll to position [75, 0]
click at [366, 132] on div "#33 View" at bounding box center [366, 138] width 55 height 56
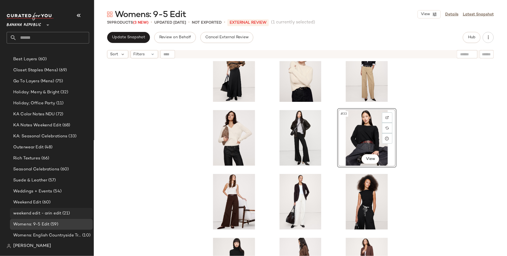
click at [53, 205] on span "weekend edit - arin edit" at bounding box center [37, 214] width 48 height 6
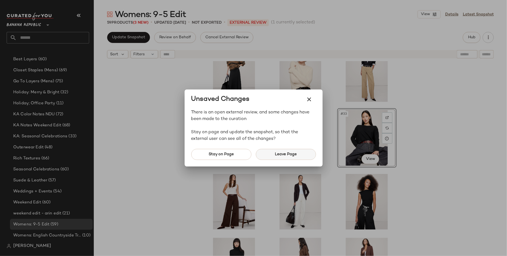
click at [287, 156] on span "Leave Page" at bounding box center [285, 154] width 22 height 4
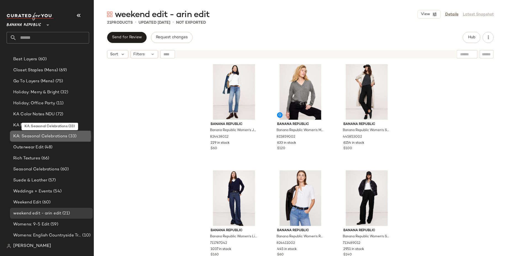
click at [68, 136] on span "(33)" at bounding box center [72, 136] width 9 height 6
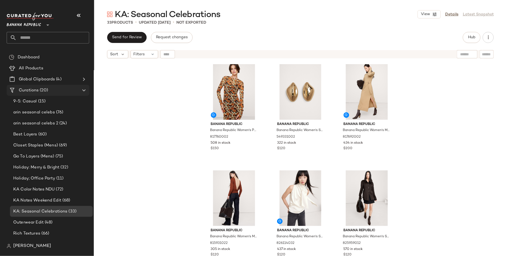
click at [50, 88] on div "Curations (20)" at bounding box center [48, 90] width 62 height 6
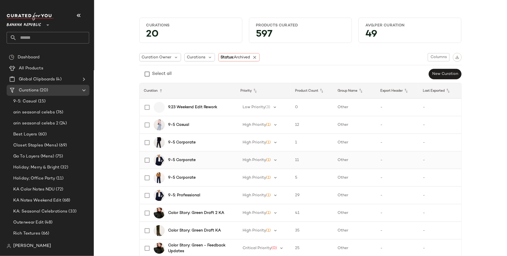
click at [186, 161] on b "9-5 Corporate" at bounding box center [182, 160] width 28 height 6
click at [180, 195] on b "9-5: Professional" at bounding box center [184, 196] width 32 height 6
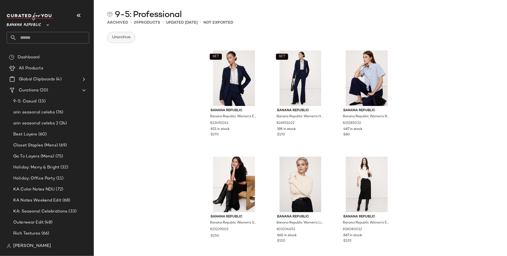
click at [122, 38] on span "Unarchive" at bounding box center [121, 37] width 19 height 4
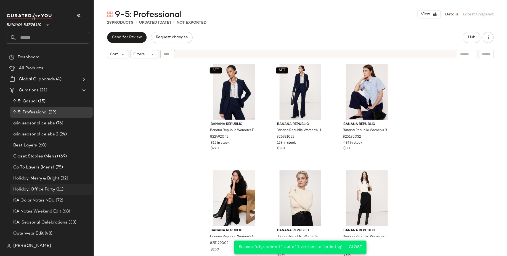
scroll to position [35, 0]
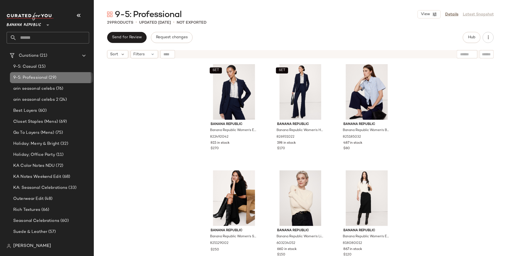
click at [73, 73] on div "9-5: Professional (29)" at bounding box center [51, 77] width 83 height 11
click at [73, 78] on div "9-5: Professional (29)" at bounding box center [51, 78] width 79 height 6
click at [68, 95] on div "arin seasonal celebs 2 (24)" at bounding box center [51, 99] width 83 height 11
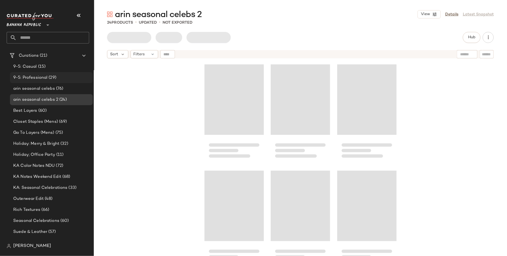
click at [72, 78] on div "9-5: Professional (29)" at bounding box center [51, 78] width 79 height 6
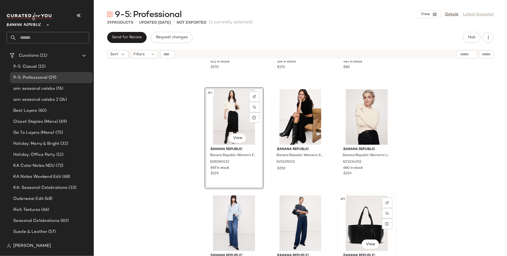
scroll to position [196, 0]
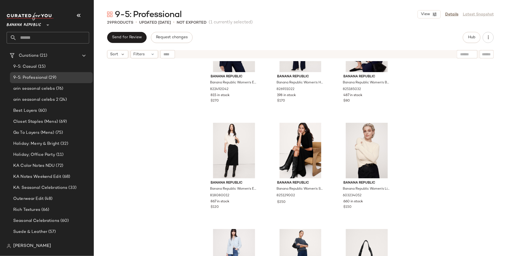
scroll to position [45, 0]
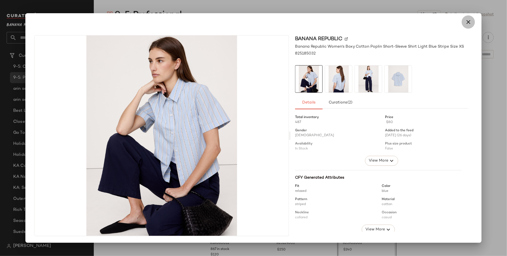
click at [405, 24] on icon "button" at bounding box center [468, 22] width 7 height 7
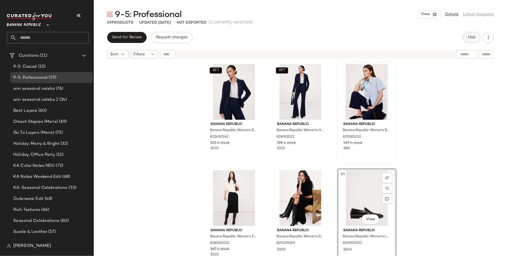
click at [405, 40] on button "Hub" at bounding box center [471, 37] width 18 height 11
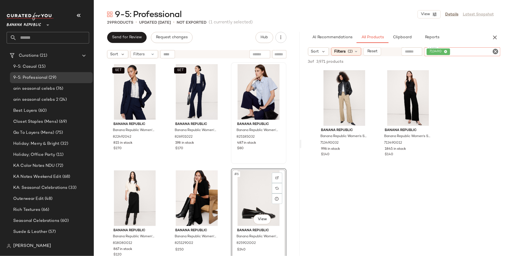
click at [405, 52] on div "713490" at bounding box center [462, 51] width 76 height 9
click at [405, 51] on icon at bounding box center [445, 52] width 4 height 4
click at [405, 50] on input "text" at bounding box center [449, 52] width 48 height 6
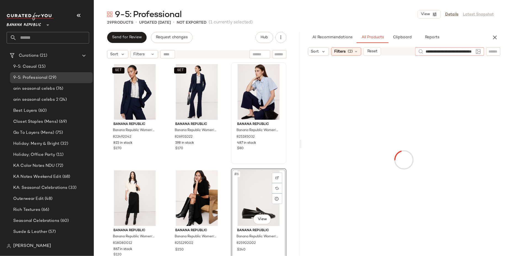
scroll to position [0, 17]
type input "**********"
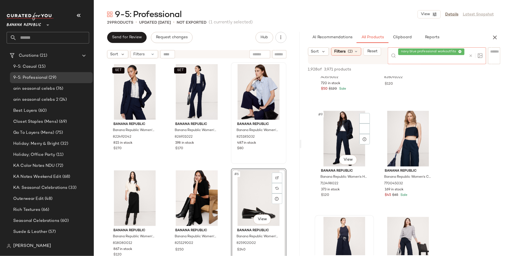
scroll to position [392, 0]
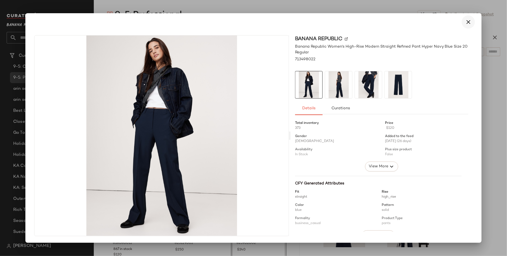
click at [405, 22] on icon "button" at bounding box center [468, 22] width 7 height 7
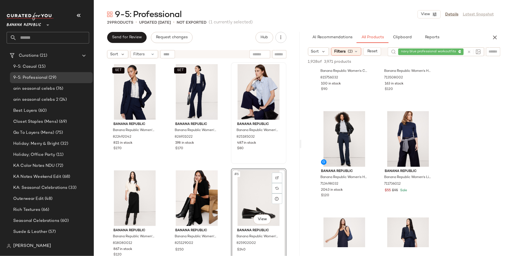
scroll to position [0, 0]
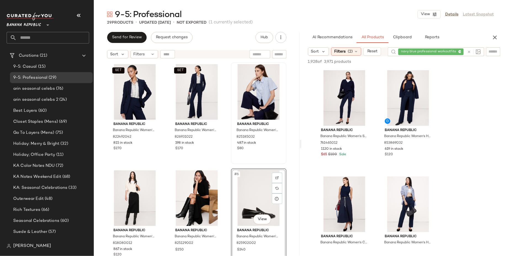
click at [405, 51] on icon at bounding box center [460, 52] width 4 height 4
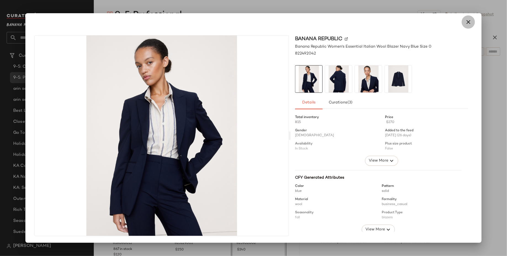
click at [405, 22] on icon "button" at bounding box center [468, 22] width 7 height 7
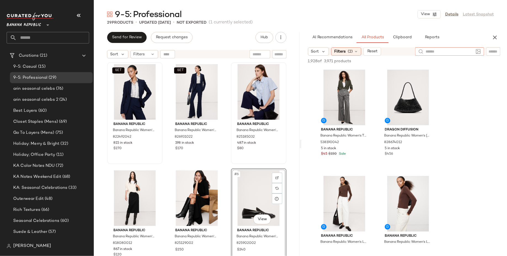
click at [405, 51] on div at bounding box center [449, 51] width 69 height 8
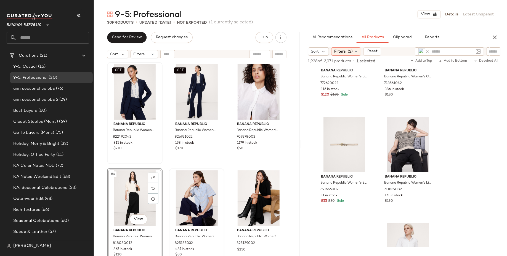
scroll to position [915, 0]
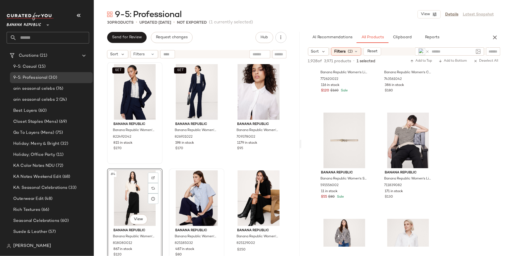
click at [405, 51] on icon at bounding box center [427, 52] width 4 height 4
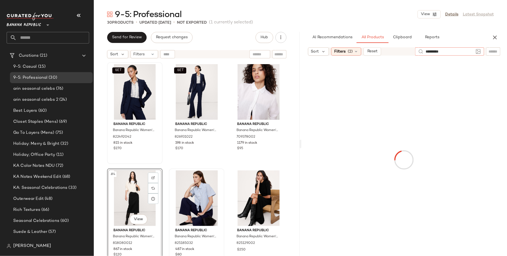
type input "**********"
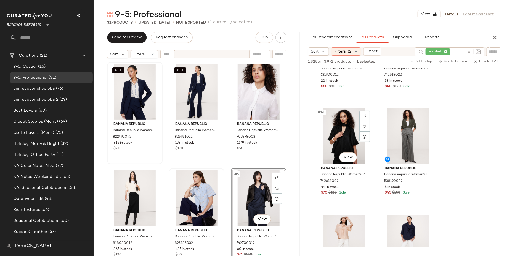
scroll to position [2090, 0]
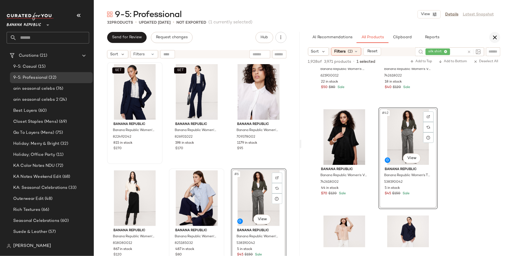
click at [405, 39] on icon "button" at bounding box center [494, 37] width 7 height 7
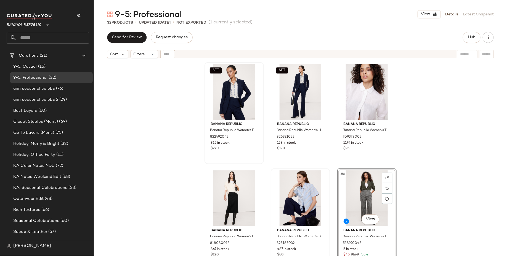
click at [363, 199] on div "#6 View" at bounding box center [366, 199] width 55 height 56
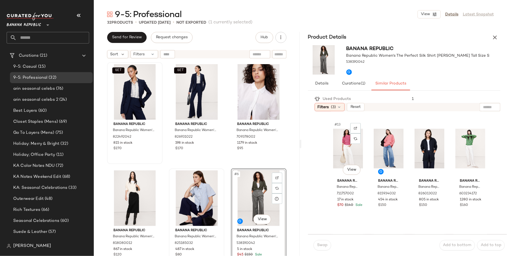
scroll to position [317, 0]
click at [405, 35] on button "button" at bounding box center [494, 37] width 11 height 11
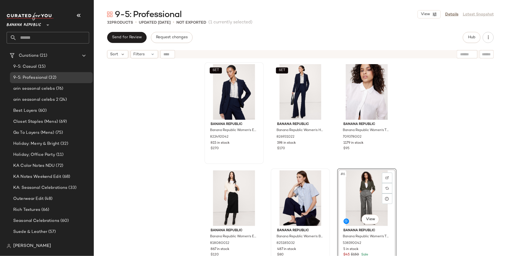
click at [361, 189] on div "#6 View" at bounding box center [366, 199] width 55 height 56
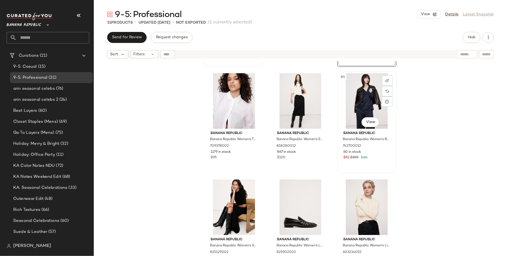
scroll to position [92, 0]
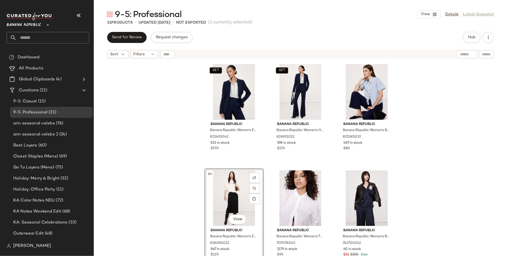
scroll to position [92, 0]
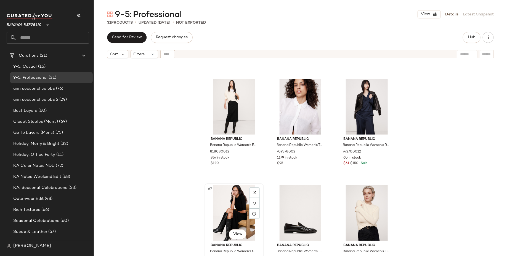
scroll to position [93, 0]
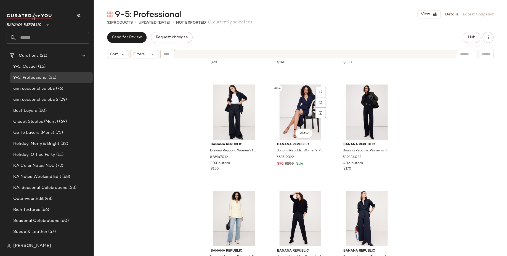
scroll to position [409, 0]
click at [298, 110] on div "#14 View" at bounding box center [299, 113] width 55 height 56
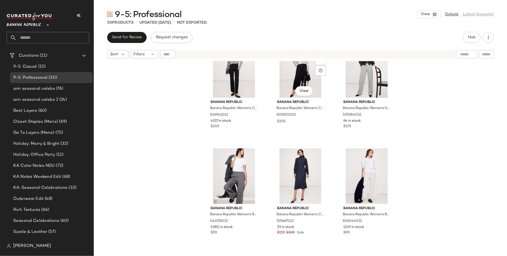
scroll to position [682, 0]
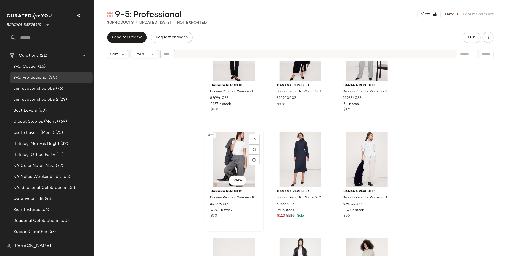
click at [236, 151] on div "#22 View" at bounding box center [233, 160] width 55 height 56
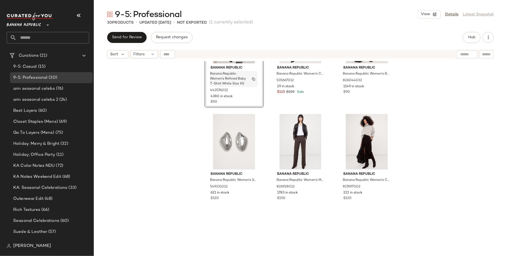
scroll to position [807, 0]
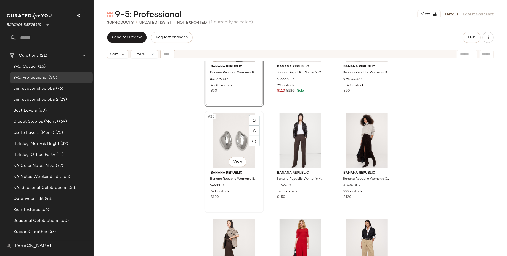
click at [226, 134] on div "#25 View" at bounding box center [233, 141] width 55 height 56
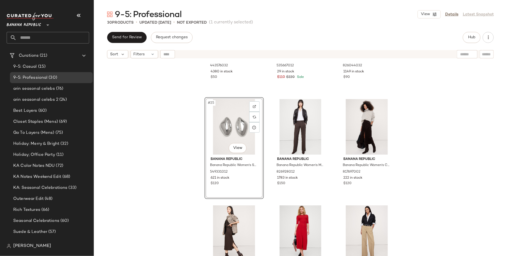
scroll to position [856, 0]
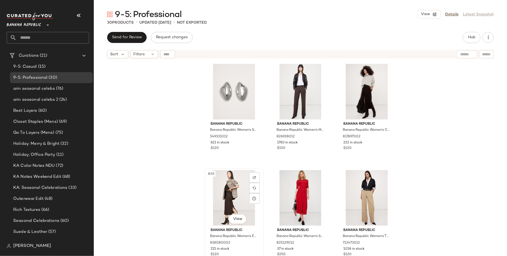
click at [231, 198] on div "#28 View" at bounding box center [233, 198] width 55 height 56
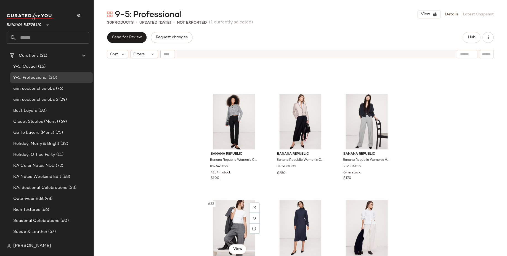
scroll to position [609, 0]
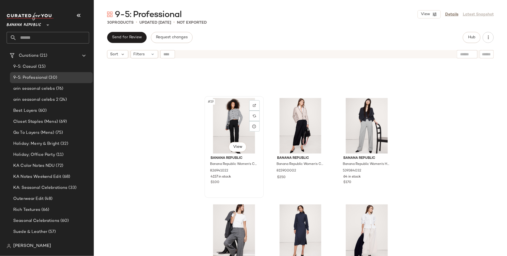
click at [220, 113] on div "#19 View" at bounding box center [233, 126] width 55 height 56
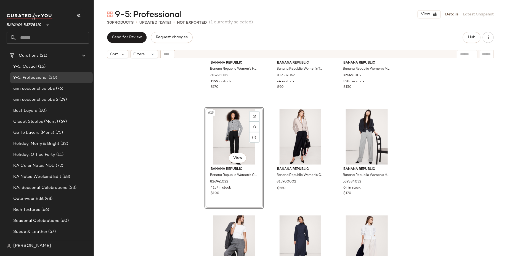
scroll to position [598, 0]
click at [290, 135] on div "#20 View" at bounding box center [299, 137] width 55 height 56
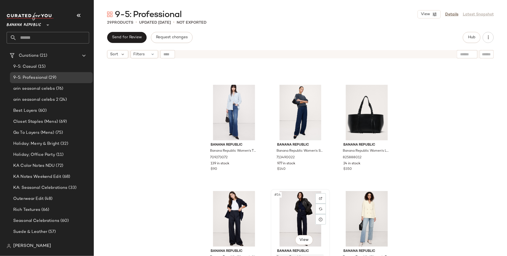
scroll to position [301, 0]
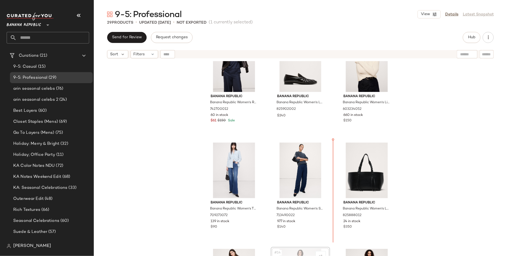
scroll to position [185, 0]
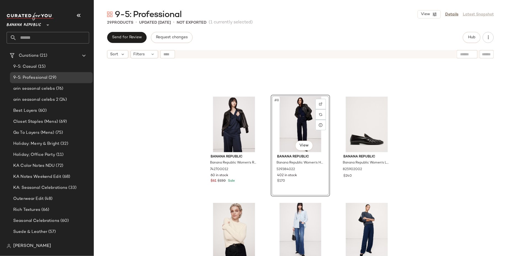
click at [179, 165] on div "Banana Republic Banana Republic Women's Relaxed Satin V-Neck Top Navy Blue Size…" at bounding box center [300, 165] width 413 height 209
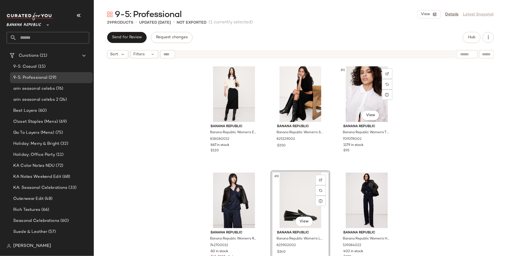
scroll to position [103, 0]
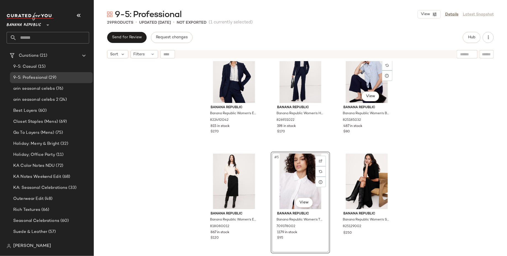
scroll to position [16, 0]
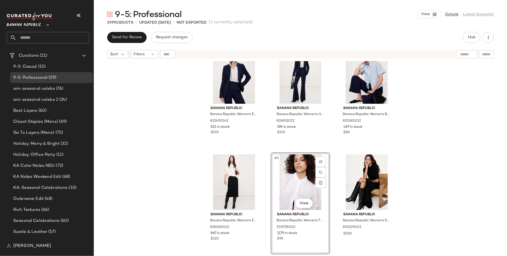
click at [424, 169] on div "SET Banana Republic Banana Republic Women's Essential Italian Wool Blazer Navy …" at bounding box center [300, 165] width 413 height 209
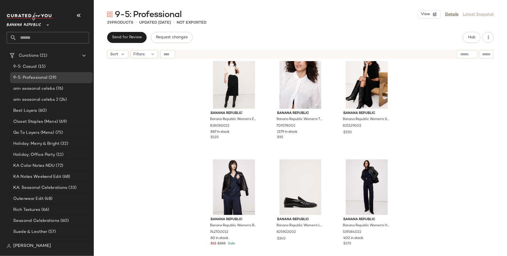
scroll to position [120, 0]
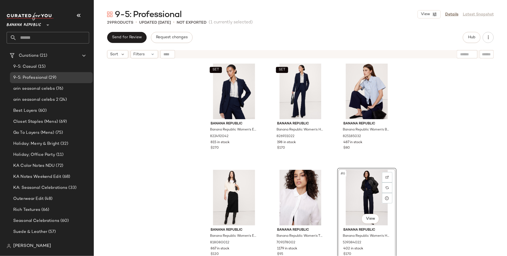
scroll to position [0, 0]
click at [468, 39] on span "Hub" at bounding box center [471, 37] width 8 height 4
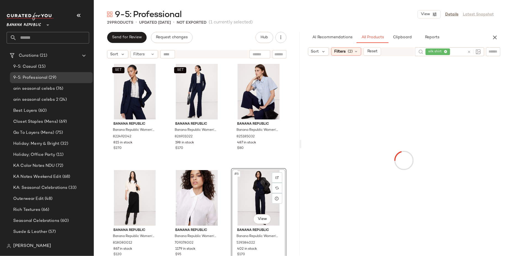
click at [445, 51] on span "silk shirt" at bounding box center [437, 52] width 25 height 7
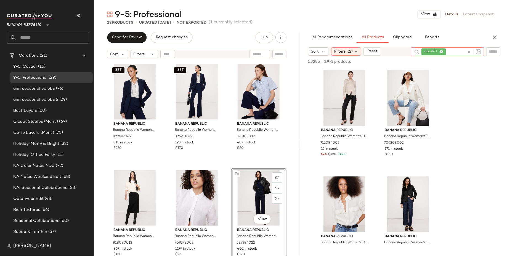
click at [443, 51] on icon at bounding box center [441, 52] width 4 height 4
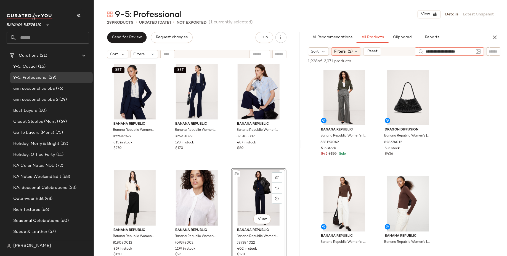
type input "**********"
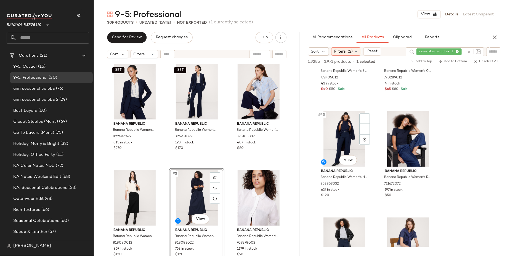
scroll to position [2309, 0]
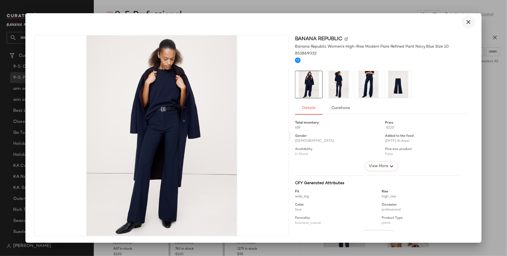
click at [470, 60] on div "Banana Republic Banana Republic Women's High-Rise Modern Flare Refined Pant Nav…" at bounding box center [381, 135] width 182 height 201
click at [467, 17] on button "button" at bounding box center [467, 21] width 13 height 13
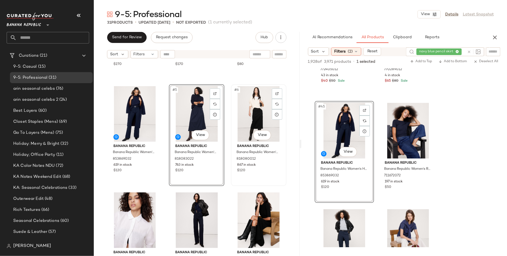
scroll to position [86, 0]
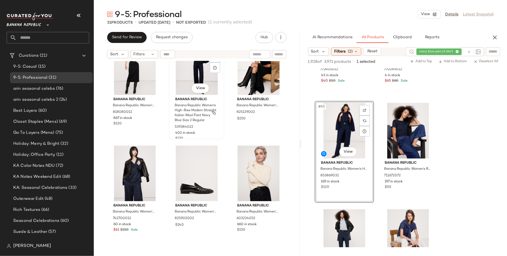
scroll to position [243, 0]
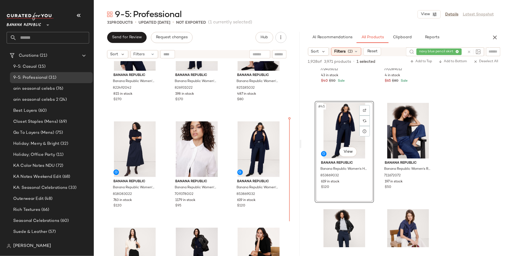
scroll to position [45, 0]
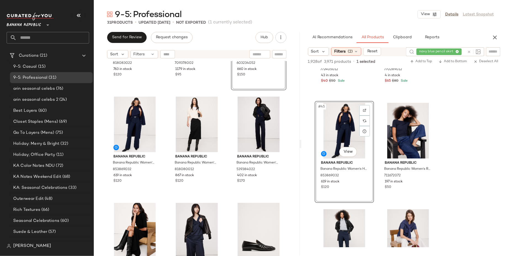
scroll to position [280, 0]
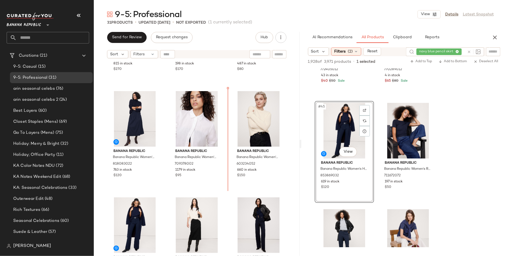
scroll to position [66, 0]
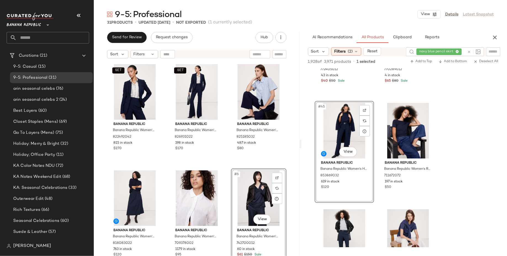
click at [288, 162] on div "SET Banana Republic Banana Republic Women's Essential Italian Wool Blazer Navy …" at bounding box center [197, 165] width 206 height 209
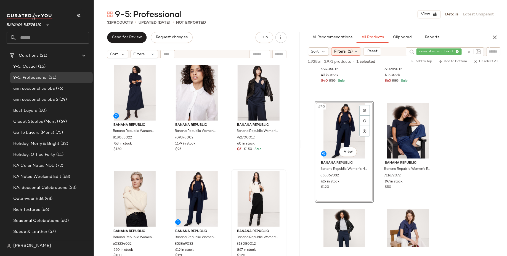
scroll to position [110, 0]
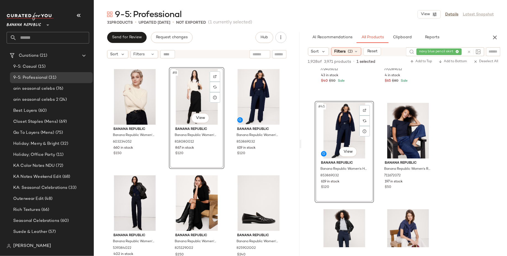
scroll to position [211, 0]
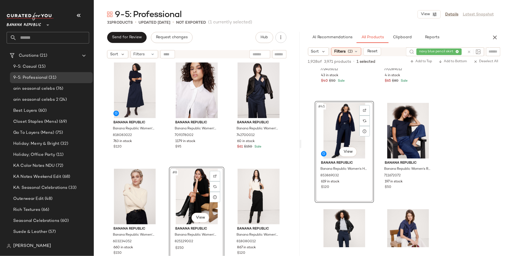
scroll to position [112, 0]
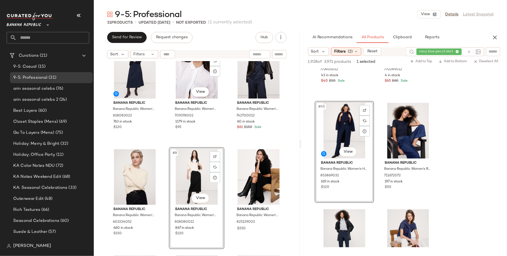
scroll to position [163, 0]
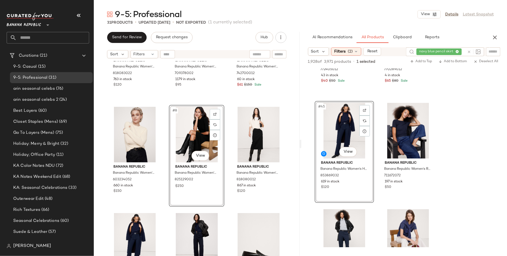
scroll to position [181, 0]
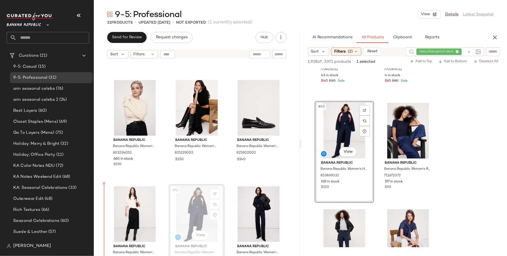
scroll to position [202, 0]
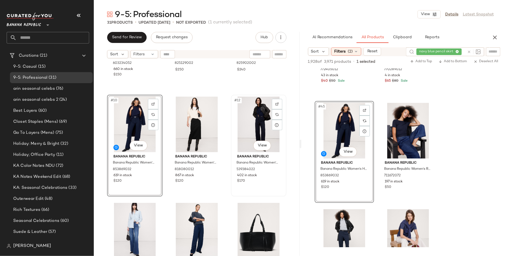
scroll to position [210, 0]
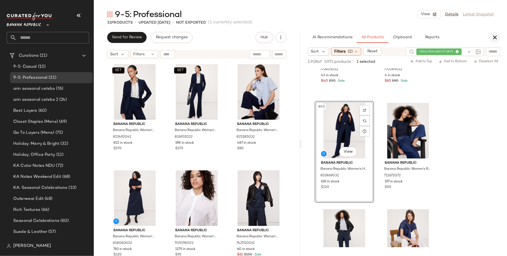
click at [494, 36] on icon "button" at bounding box center [494, 37] width 7 height 7
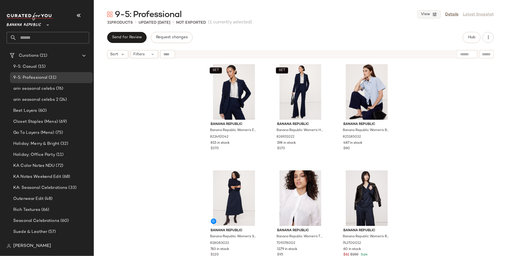
click at [431, 15] on button "View" at bounding box center [428, 14] width 23 height 8
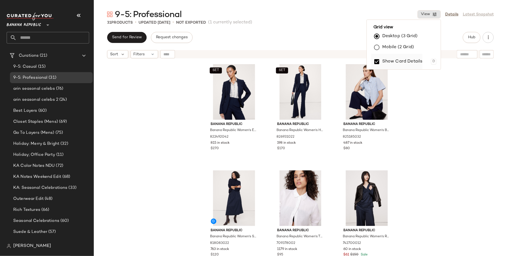
click at [414, 60] on label "Show Card Details" at bounding box center [402, 61] width 40 height 15
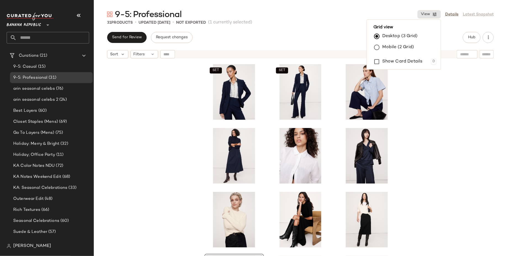
click at [491, 118] on div "SET SET #10 View" at bounding box center [300, 165] width 413 height 209
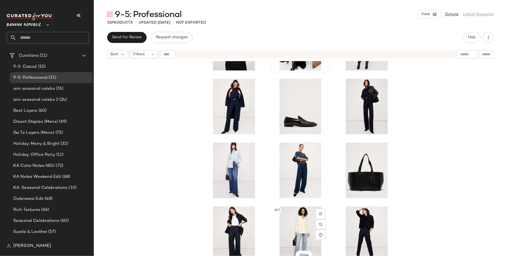
scroll to position [181, 0]
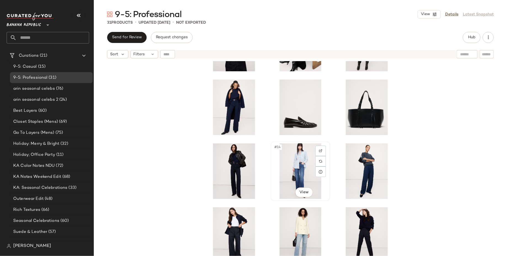
click at [306, 173] on div "#14 View" at bounding box center [299, 172] width 55 height 56
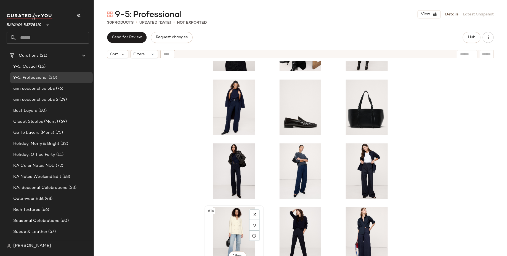
click at [236, 237] on div "#16 View" at bounding box center [233, 236] width 55 height 56
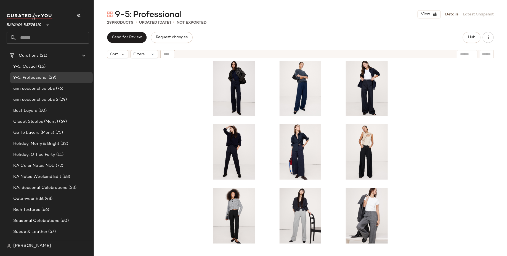
scroll to position [299, 0]
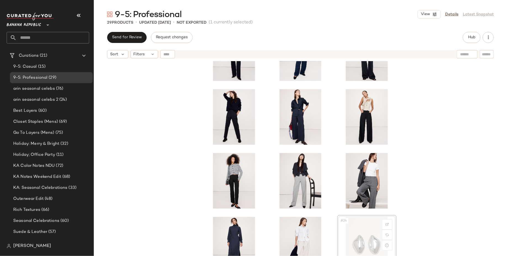
scroll to position [301, 0]
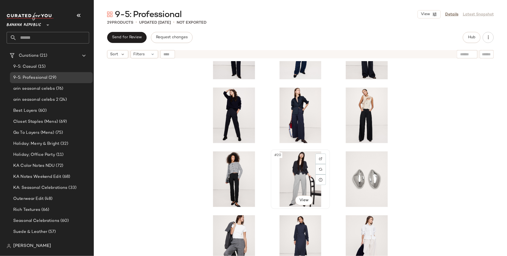
click at [298, 178] on div "#20 View" at bounding box center [299, 180] width 55 height 56
click at [360, 174] on div "#21 View" at bounding box center [366, 180] width 55 height 56
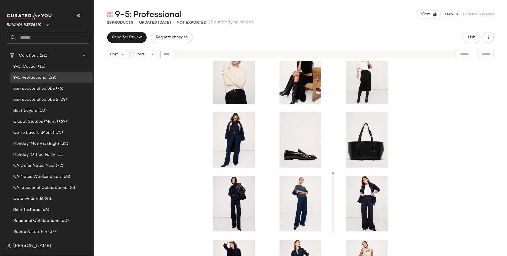
scroll to position [117, 0]
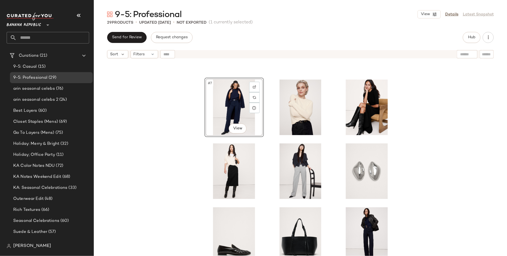
click at [188, 162] on div "#7 View" at bounding box center [300, 165] width 413 height 209
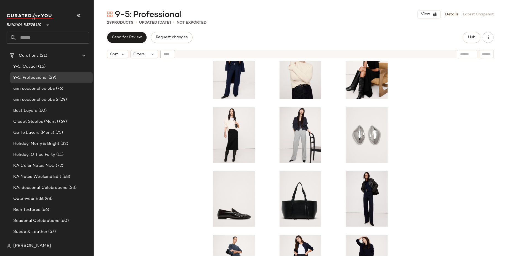
scroll to position [153, 0]
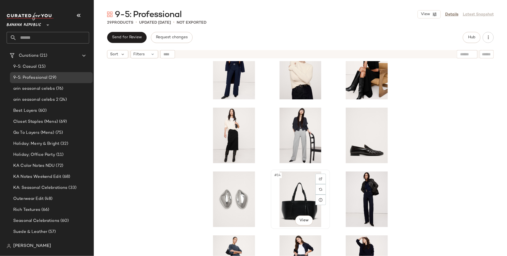
click at [293, 195] on div "#14 View" at bounding box center [299, 200] width 55 height 56
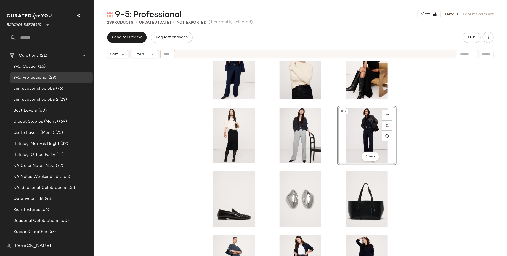
click at [459, 137] on div "#12 View" at bounding box center [300, 165] width 413 height 209
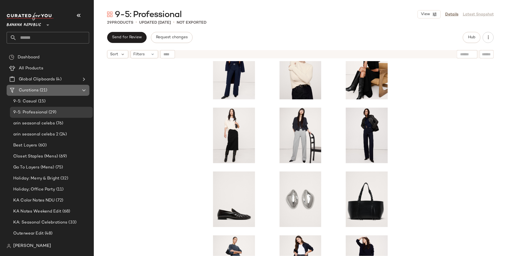
click at [52, 88] on div "Curations (21)" at bounding box center [48, 90] width 62 height 6
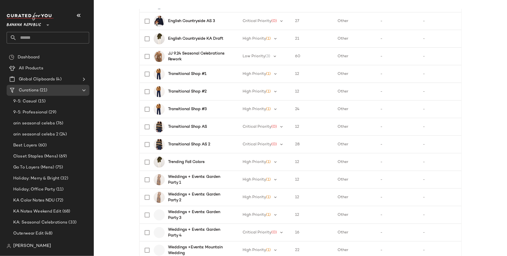
scroll to position [385, 0]
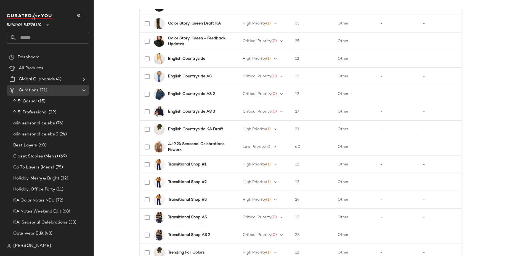
scroll to position [49, 0]
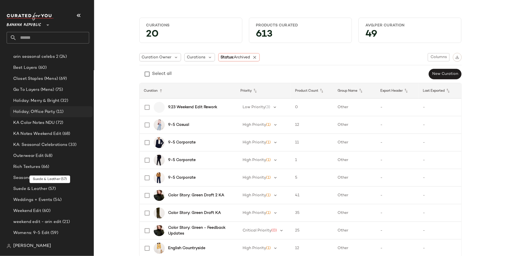
scroll to position [86, 0]
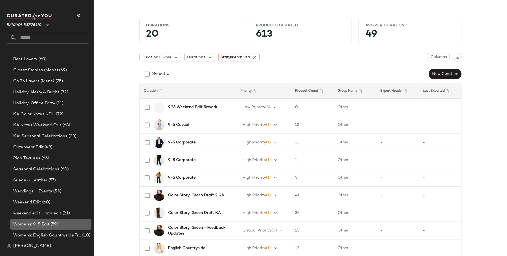
click at [58, 223] on div "Womens: 9-5 Edit (59)" at bounding box center [51, 225] width 79 height 6
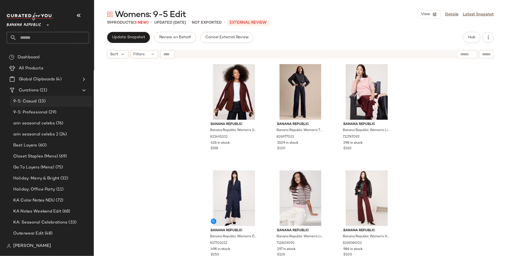
click at [63, 98] on div "9-5: Casual (15)" at bounding box center [51, 101] width 83 height 11
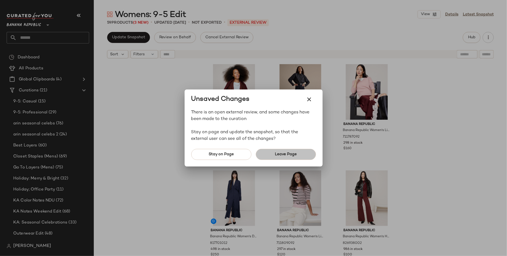
click at [287, 151] on button "Leave Page" at bounding box center [286, 154] width 60 height 11
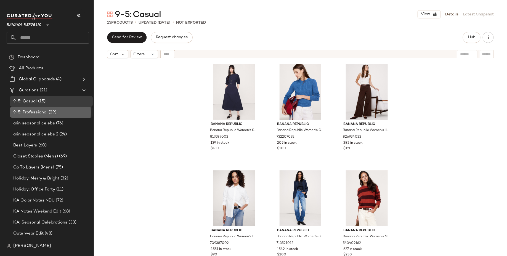
click at [36, 114] on span "9-5: Professional" at bounding box center [30, 112] width 34 height 6
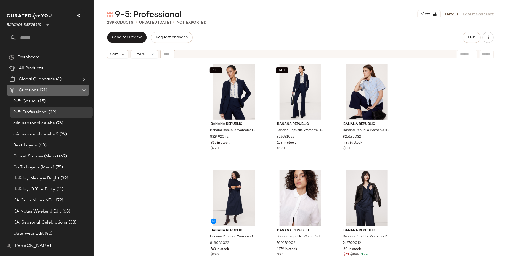
click at [31, 90] on span "Curations" at bounding box center [29, 90] width 20 height 6
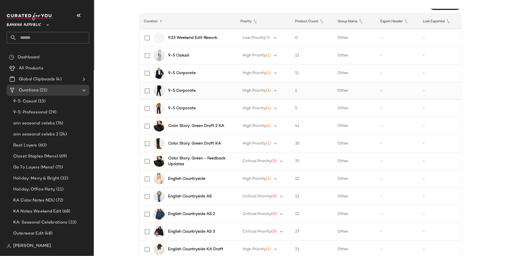
scroll to position [71, 0]
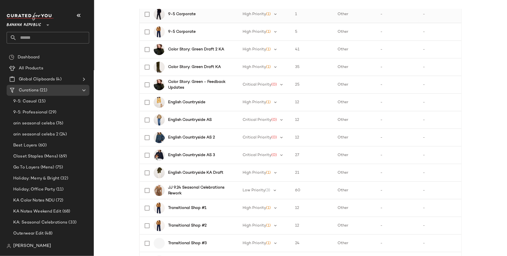
scroll to position [152, 0]
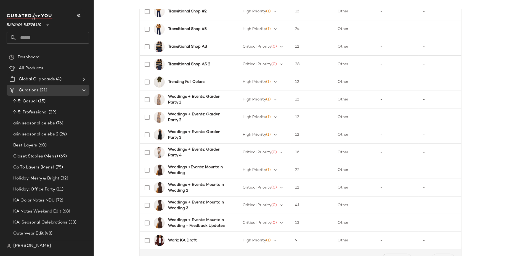
scroll to position [385, 0]
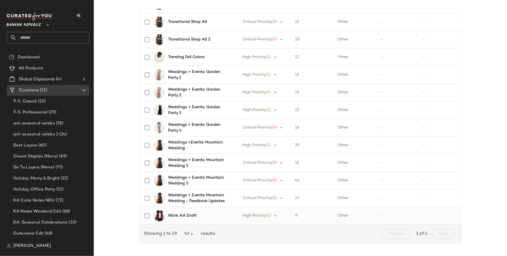
click at [180, 216] on b "Work: KA Draft" at bounding box center [182, 216] width 29 height 6
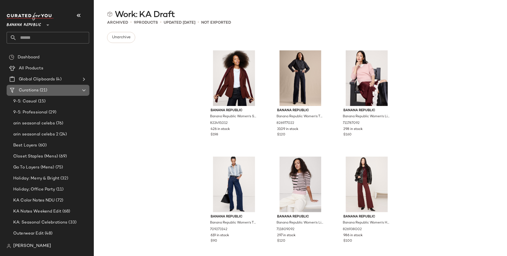
click at [54, 86] on Curations "Curations (21)" at bounding box center [48, 90] width 83 height 11
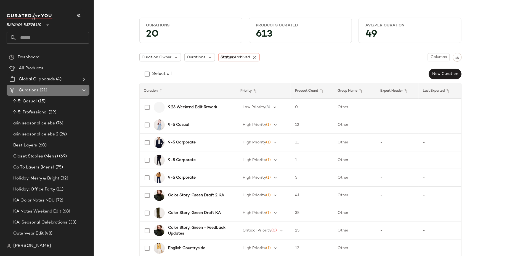
click at [45, 92] on span "(21)" at bounding box center [43, 90] width 9 height 6
click at [176, 177] on b "9-5 Corporate" at bounding box center [182, 178] width 28 height 6
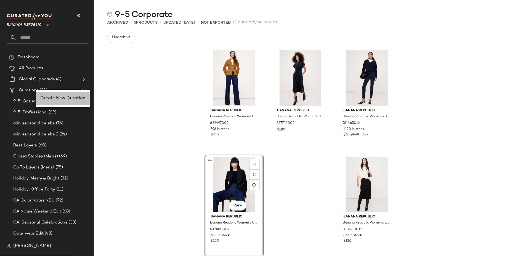
click at [53, 99] on span "Create New Curation" at bounding box center [62, 98] width 45 height 5
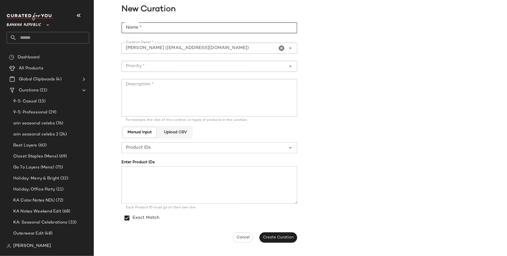
click at [166, 28] on input "Name *" at bounding box center [209, 27] width 176 height 11
click at [171, 26] on input "**********" at bounding box center [209, 27] width 176 height 11
type input "**********"
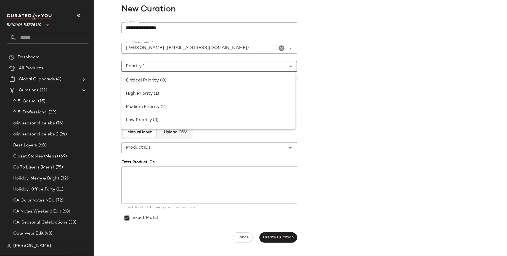
click at [164, 67] on input "Priority *" at bounding box center [203, 66] width 165 height 7
paste input "**********"
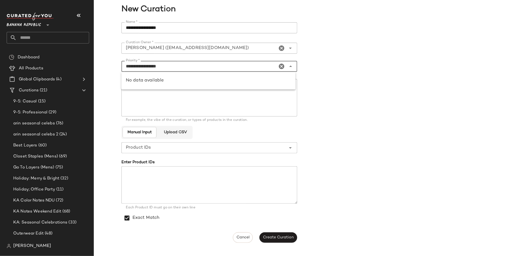
type input "**********"
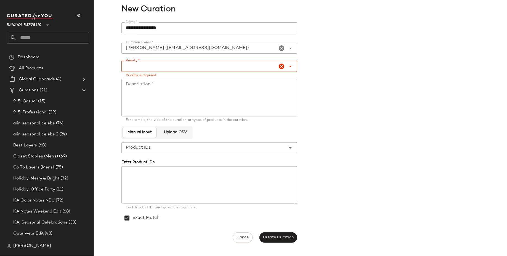
click at [115, 75] on div "**********" at bounding box center [300, 132] width 413 height 227
click at [151, 104] on textarea "Description *" at bounding box center [209, 98] width 176 height 38
paste textarea "**********"
type textarea "**********"
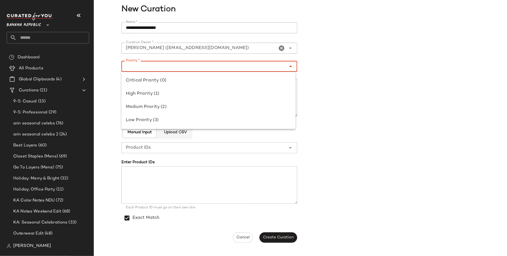
click at [165, 66] on input "Priority *" at bounding box center [202, 66] width 162 height 7
click at [160, 111] on div "Medium Priority (2)" at bounding box center [208, 107] width 174 height 13
type input "**********"
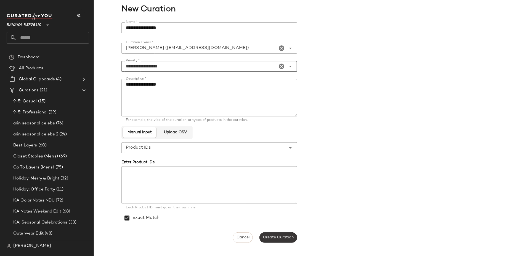
click at [278, 239] on span "Create Curation" at bounding box center [278, 238] width 31 height 4
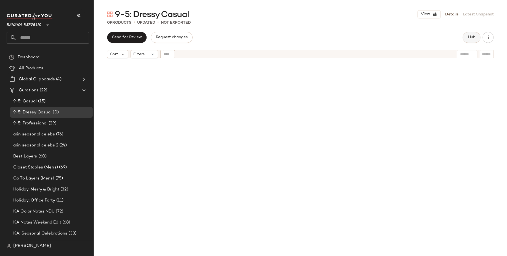
click at [464, 38] on button "Hub" at bounding box center [471, 37] width 18 height 11
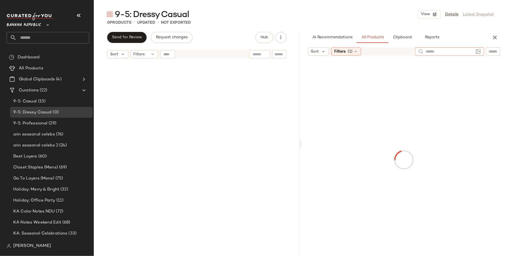
click at [471, 49] on input "text" at bounding box center [449, 52] width 48 height 6
type input "**********"
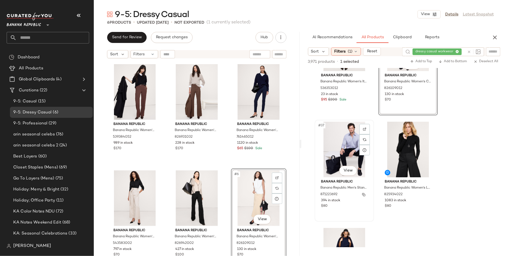
scroll to position [1865, 0]
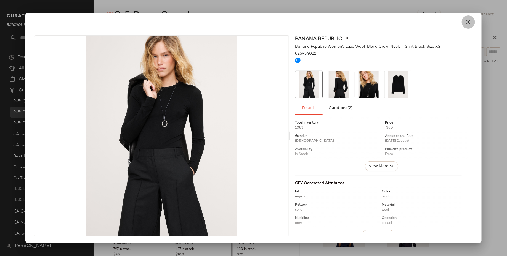
click at [467, 23] on icon "button" at bounding box center [468, 22] width 7 height 7
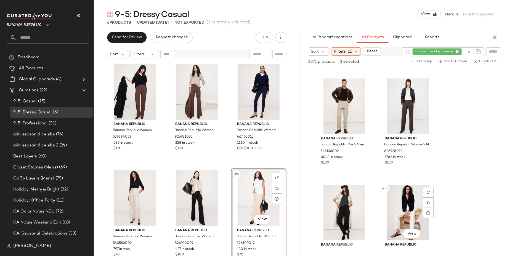
scroll to position [2864, 0]
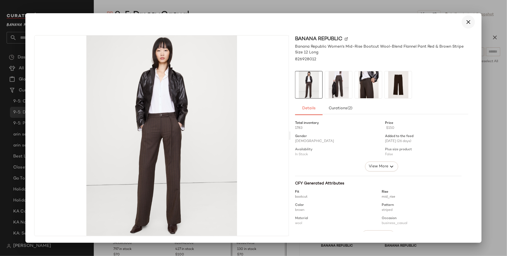
click at [468, 20] on icon "button" at bounding box center [468, 22] width 7 height 7
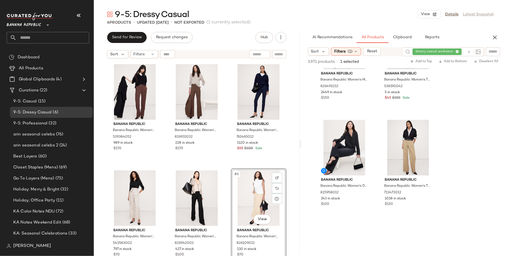
scroll to position [3590, 0]
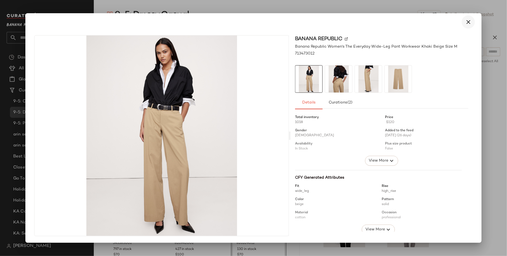
click at [471, 22] on icon "button" at bounding box center [468, 22] width 7 height 7
click at [469, 20] on icon "button" at bounding box center [468, 22] width 7 height 7
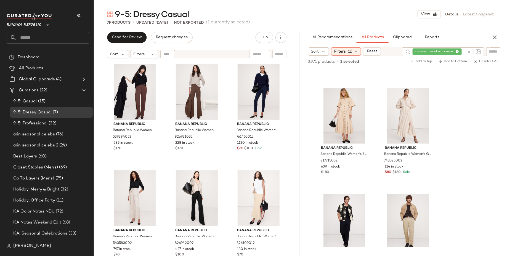
scroll to position [5413, 0]
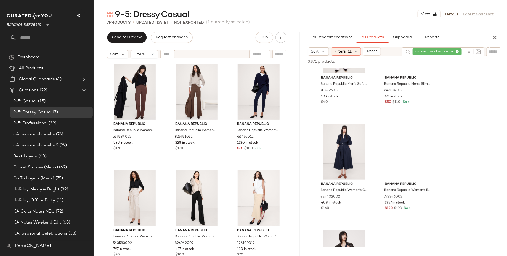
scroll to position [6439, 0]
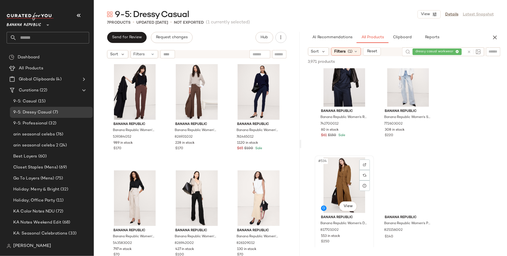
click at [403, 107] on div at bounding box center [407, 79] width 55 height 56
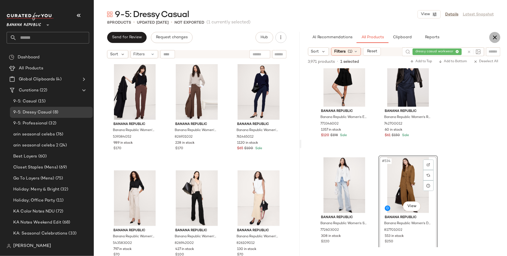
scroll to position [6512, 0]
click at [499, 37] on button "button" at bounding box center [494, 37] width 11 height 11
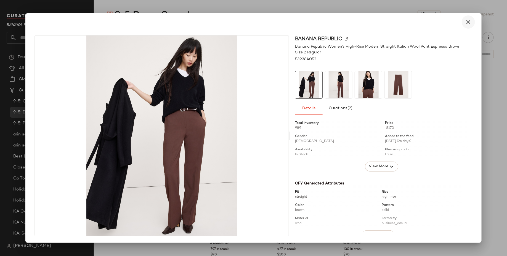
click at [469, 24] on icon "button" at bounding box center [468, 22] width 7 height 7
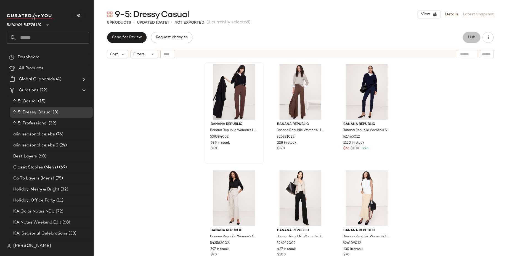
click at [467, 38] on span "Hub" at bounding box center [471, 37] width 8 height 4
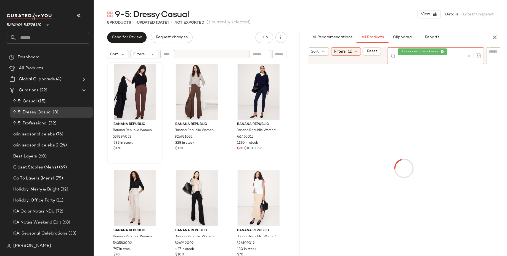
click at [455, 51] on div "dressy casual workwear" at bounding box center [431, 55] width 67 height 17
click at [443, 51] on icon at bounding box center [442, 52] width 4 height 4
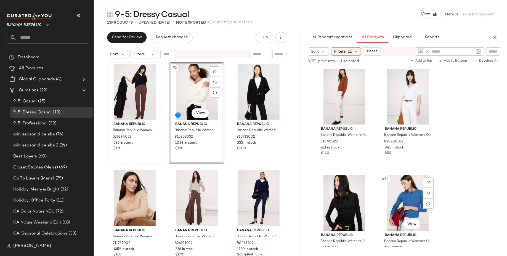
scroll to position [1626, 0]
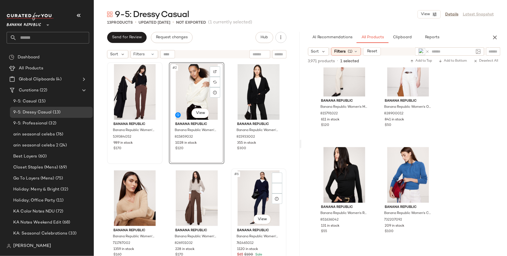
drag, startPoint x: 267, startPoint y: 204, endPoint x: 256, endPoint y: 204, distance: 10.8
click at [256, 204] on div "Banana Republic Banana Republic Women's High-Rise Modern Straight Italian Wool …" at bounding box center [197, 165] width 206 height 209
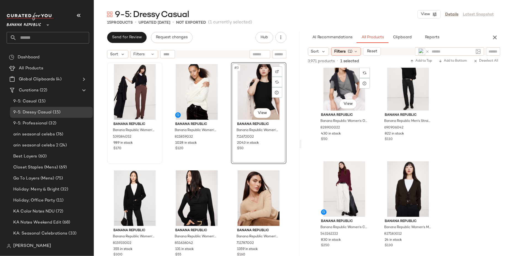
scroll to position [2445, 0]
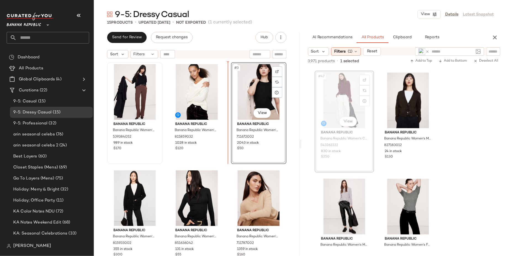
drag, startPoint x: 340, startPoint y: 87, endPoint x: 306, endPoint y: 124, distance: 49.8
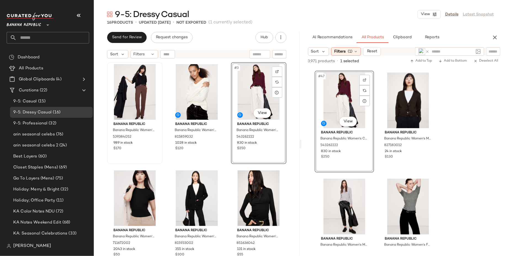
click at [291, 183] on div "Banana Republic Banana Republic Women's High-Rise Modern Straight Italian Wool …" at bounding box center [197, 165] width 206 height 209
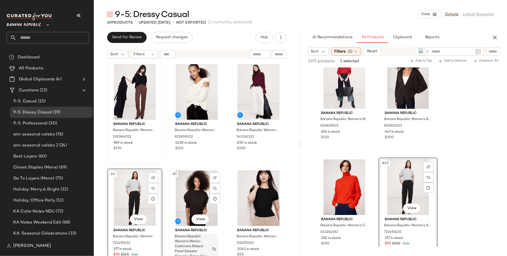
scroll to position [11, 0]
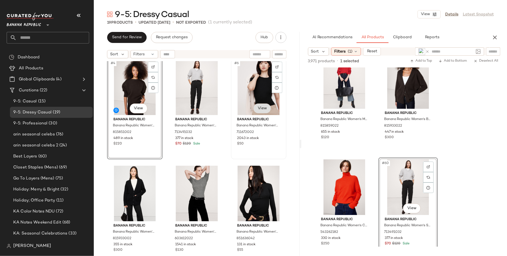
scroll to position [113, 0]
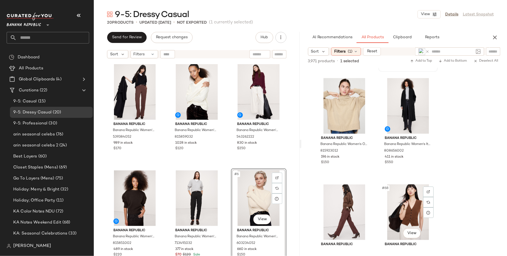
scroll to position [3393, 0]
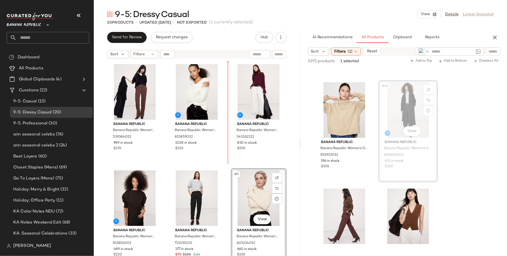
drag, startPoint x: 408, startPoint y: 106, endPoint x: 403, endPoint y: 106, distance: 5.0
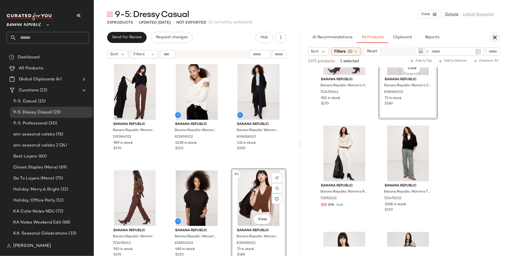
click at [496, 39] on icon "button" at bounding box center [494, 37] width 7 height 7
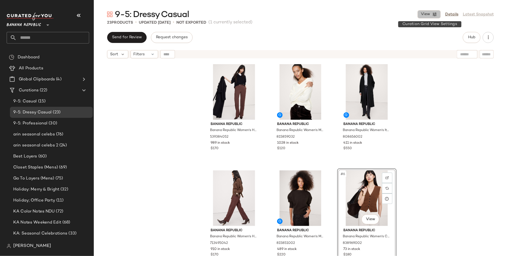
click at [435, 17] on button "View" at bounding box center [428, 14] width 23 height 8
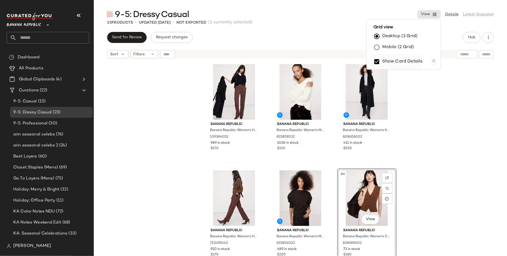
click at [414, 62] on label "Show Card Details" at bounding box center [402, 61] width 40 height 15
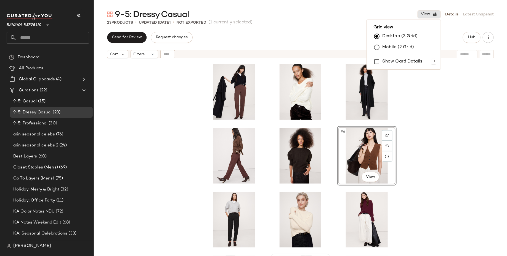
click at [469, 162] on div "#6 View" at bounding box center [300, 165] width 413 height 209
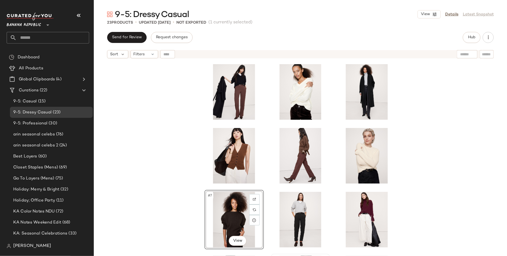
click at [447, 172] on div "#7 View" at bounding box center [300, 165] width 413 height 209
